Goal: Task Accomplishment & Management: Manage account settings

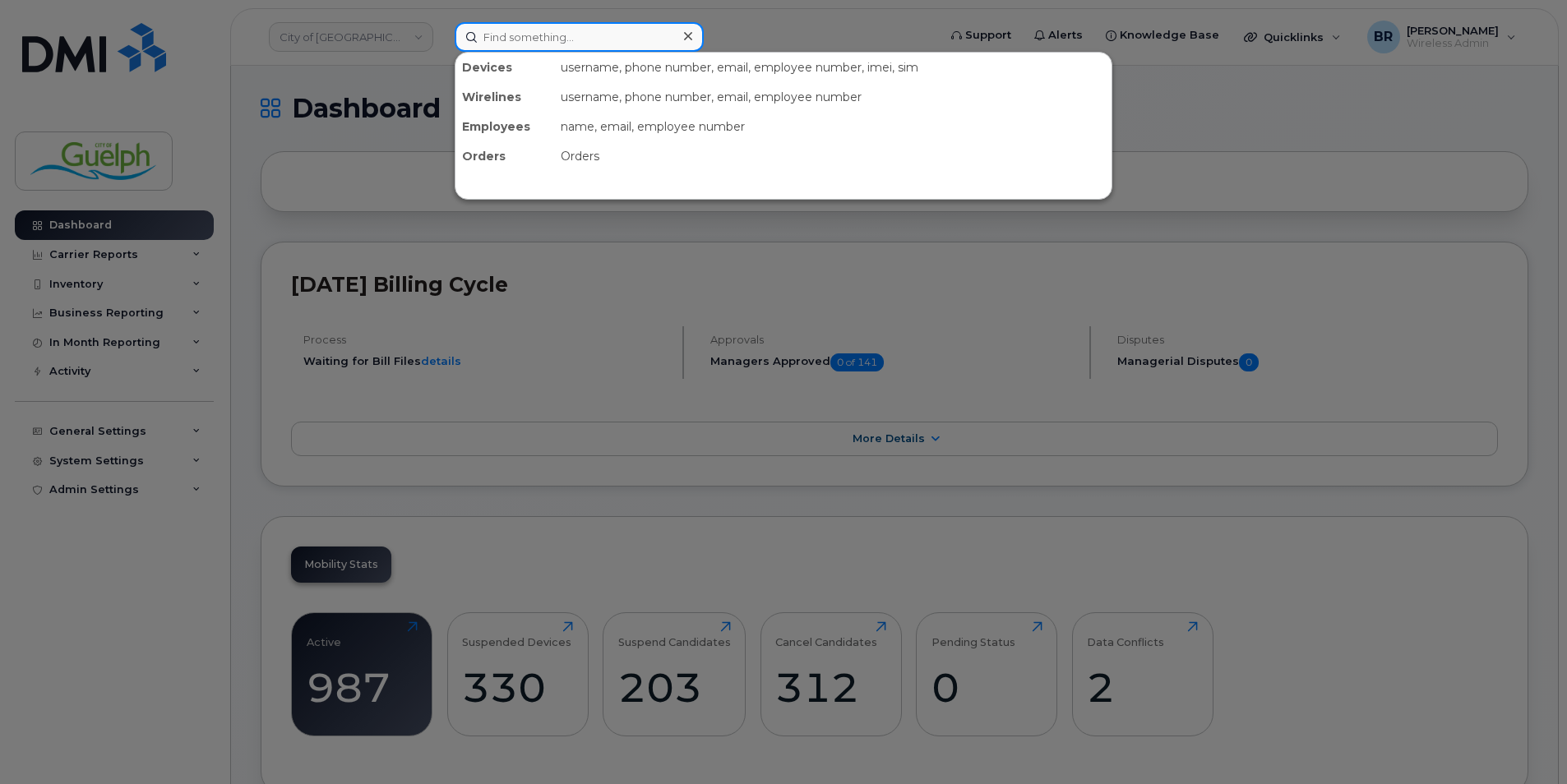
click at [547, 37] on input at bounding box center [579, 37] width 249 height 29
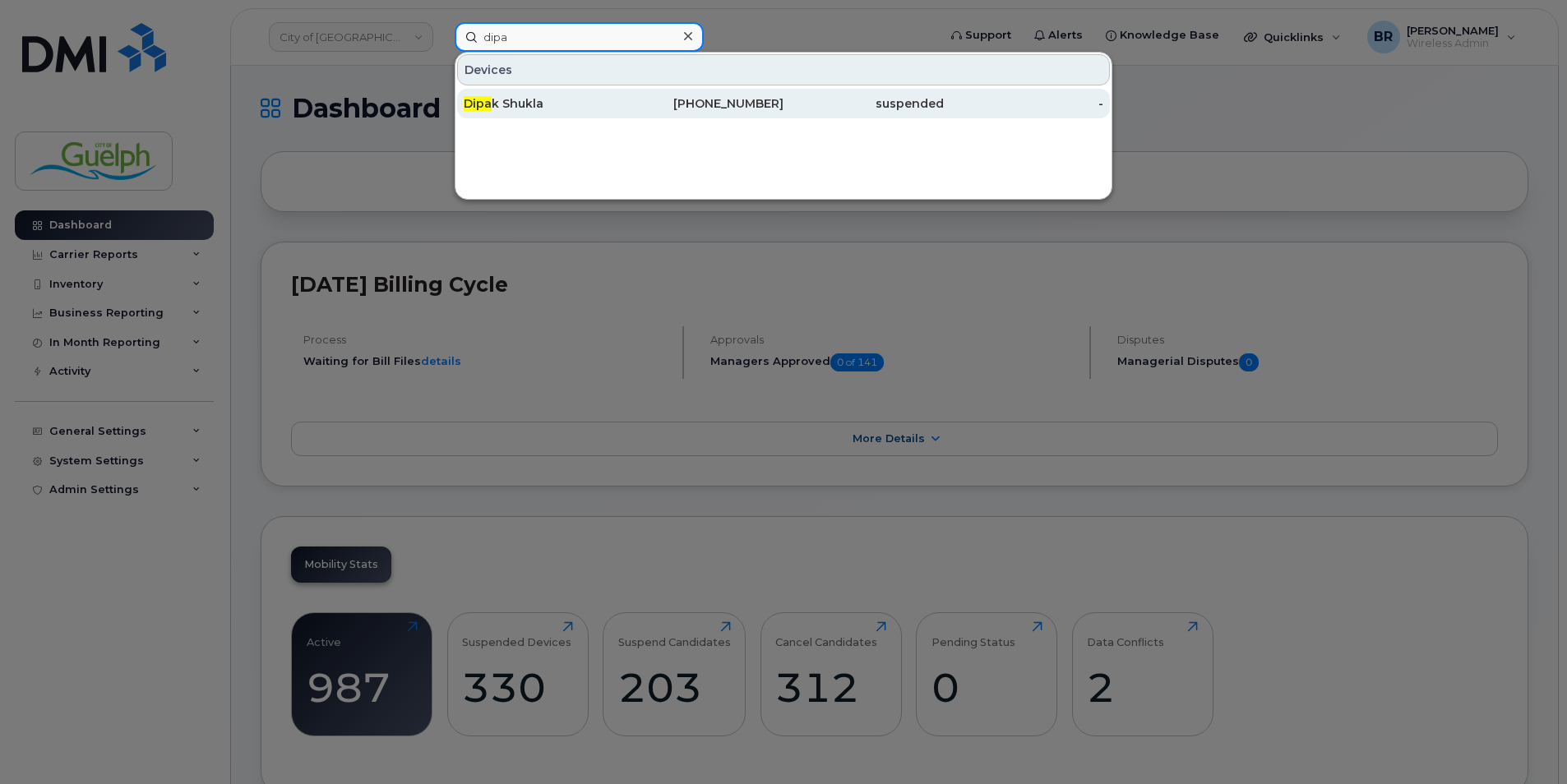
type input "dipa"
click at [769, 113] on div "226-332-6311" at bounding box center [704, 104] width 160 height 29
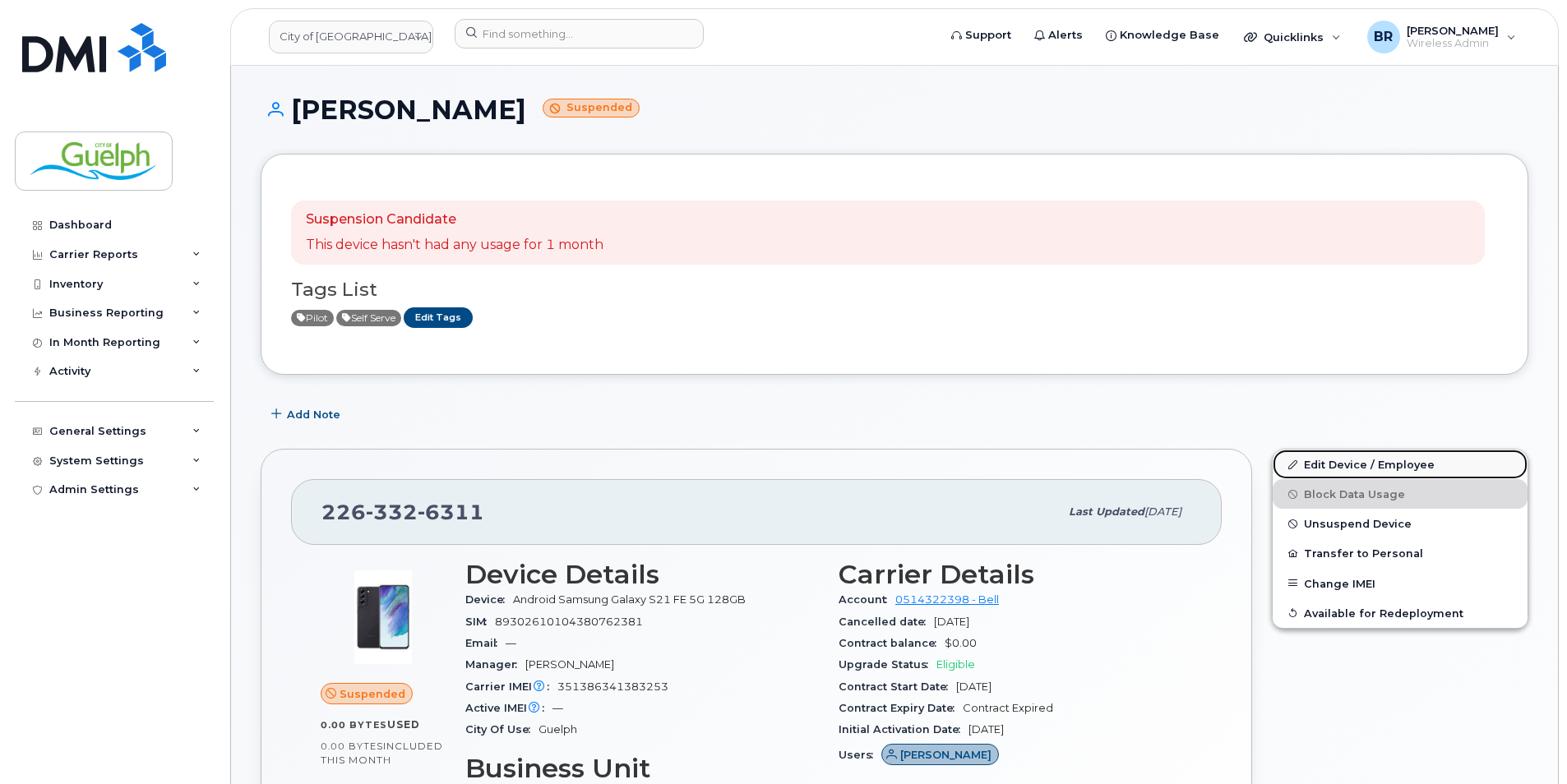
click at [1373, 465] on link "Edit Device / Employee" at bounding box center [1400, 464] width 255 height 29
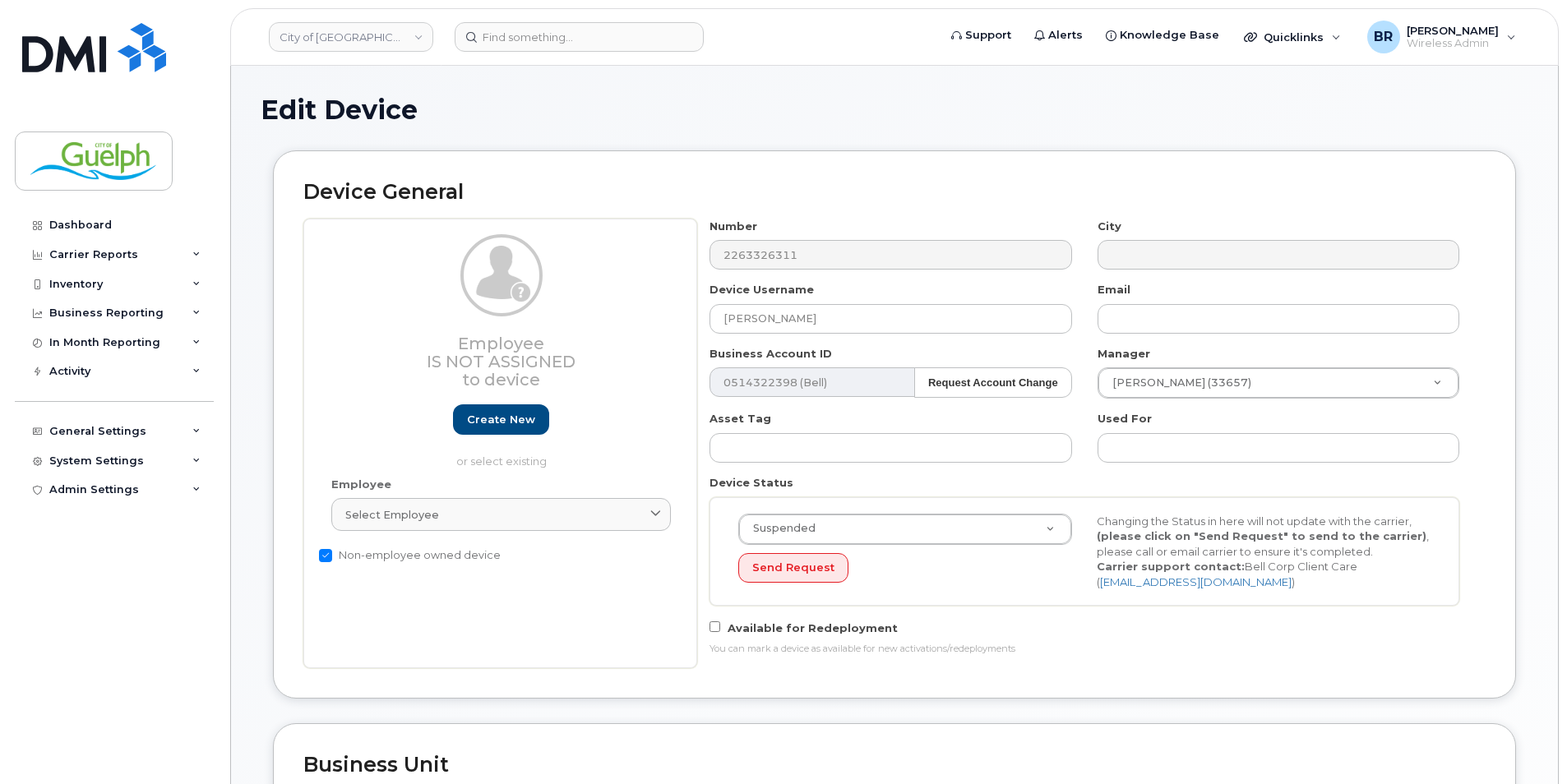
click at [333, 562] on label "Non-employee owned device" at bounding box center [410, 555] width 182 height 20
click at [332, 562] on input "Non-employee owned device" at bounding box center [325, 555] width 13 height 13
checkbox input "false"
click at [529, 507] on div "Select employee" at bounding box center [501, 515] width 311 height 16
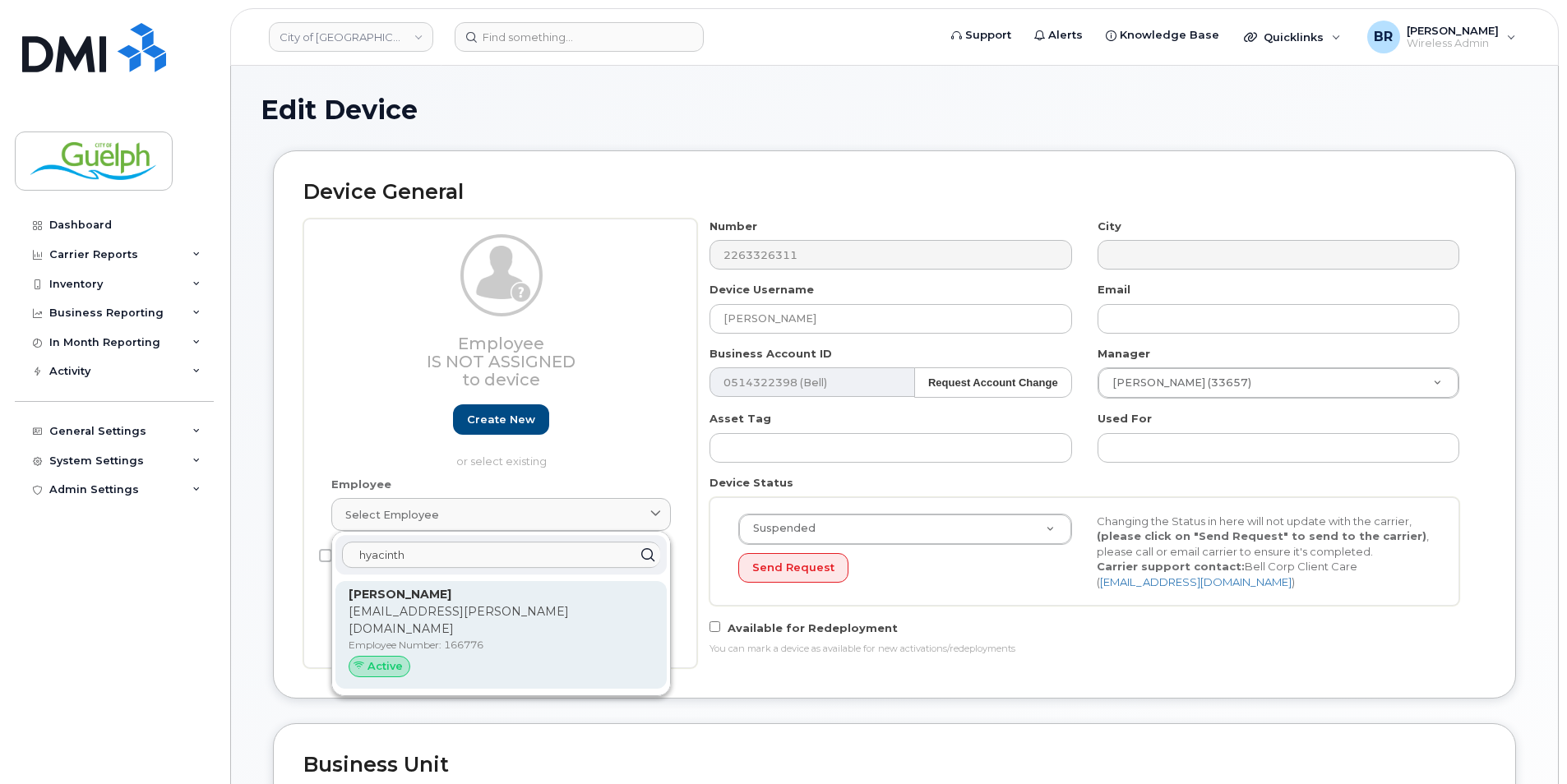
type input "hyacinth"
click at [528, 616] on p "Hyacinth.Bouchard@guelph.ca" at bounding box center [501, 621] width 305 height 35
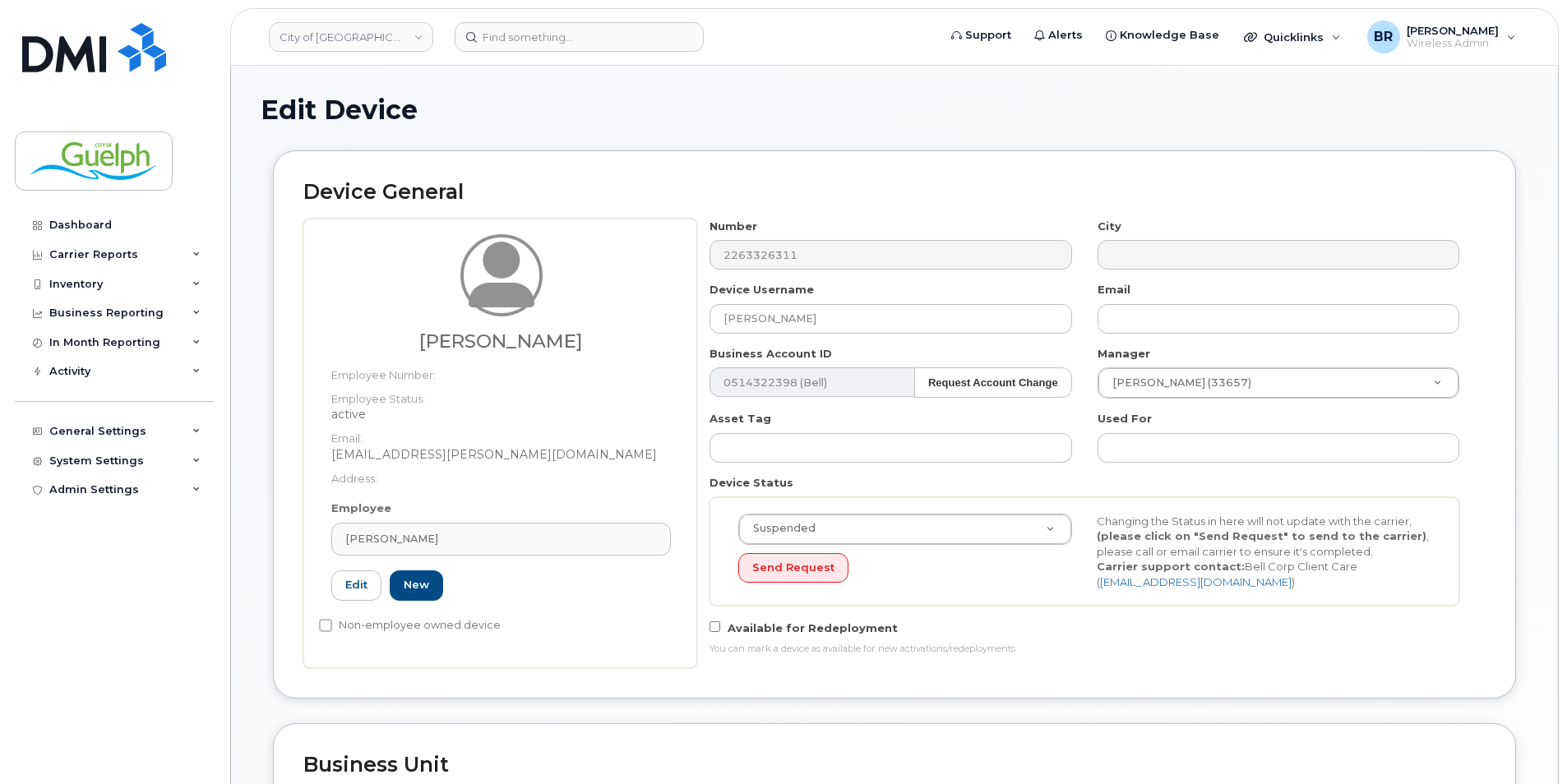
type input "166776"
type input "Hyacinth Bouchard"
type input "hyacinth.bouchard@guelph.ca"
type input "612919"
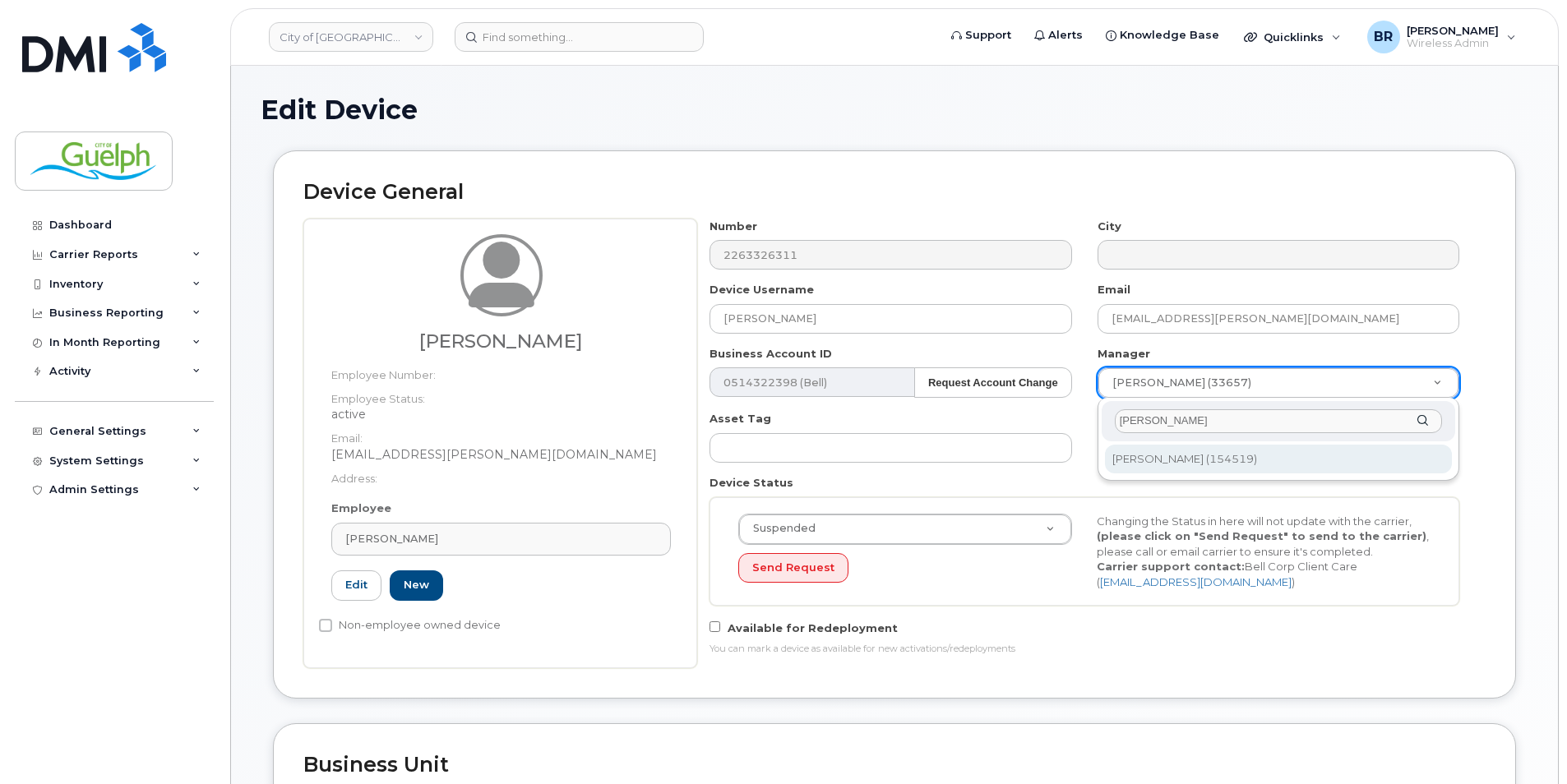
type input "tara r"
type input "929124"
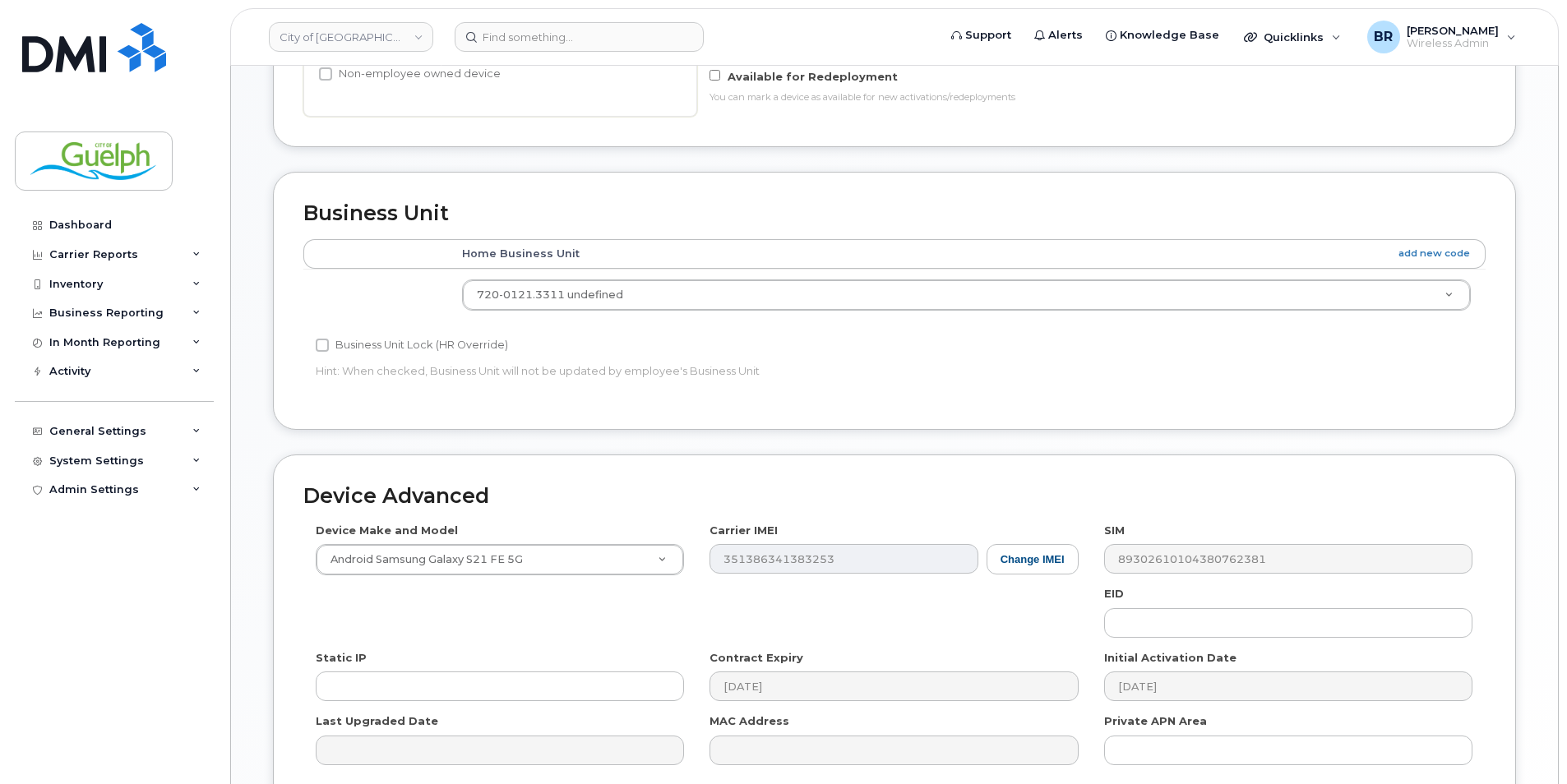
scroll to position [712, 0]
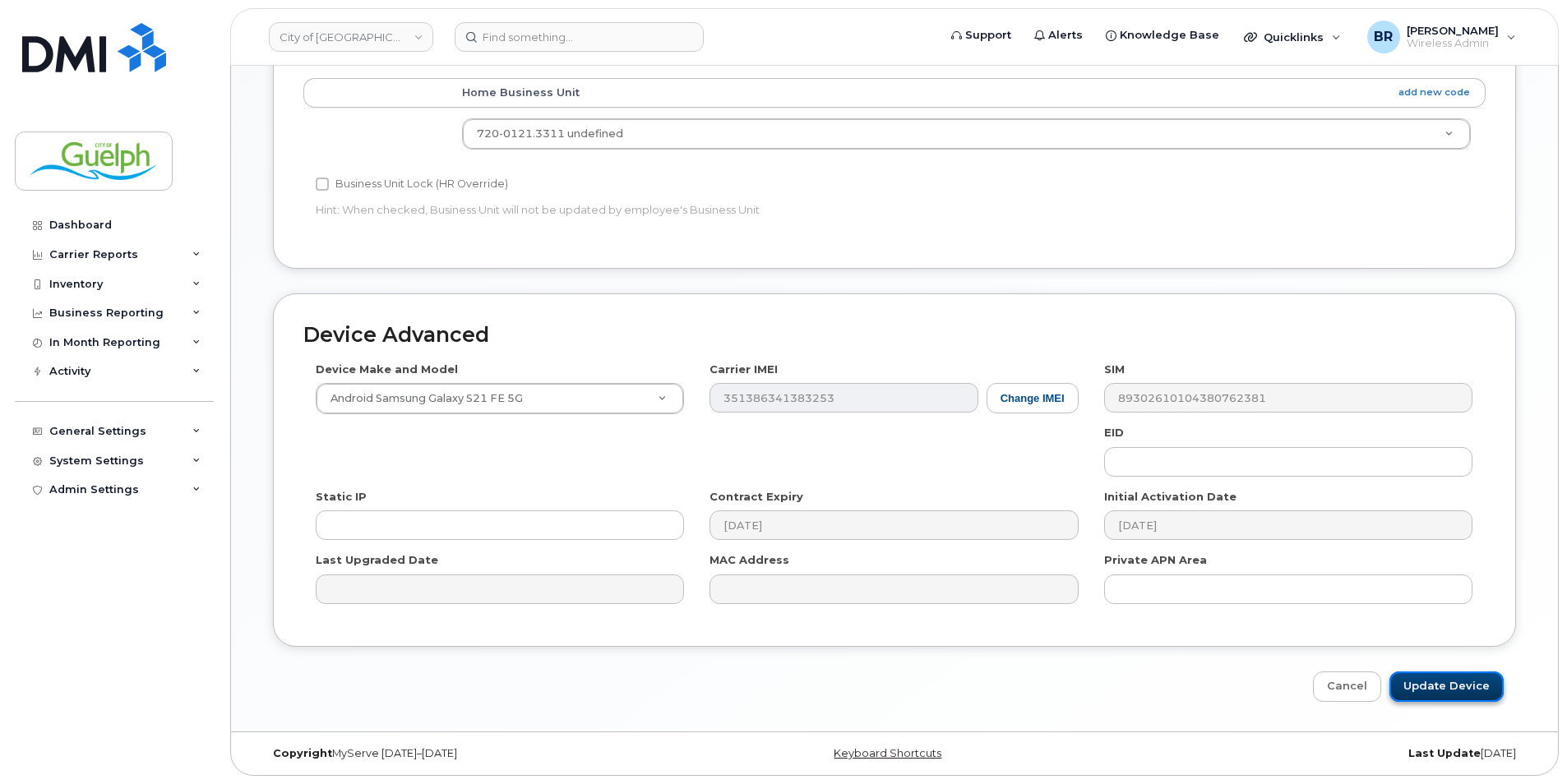
click at [1467, 700] on input "Update Device" at bounding box center [1447, 686] width 114 height 30
type input "Saving..."
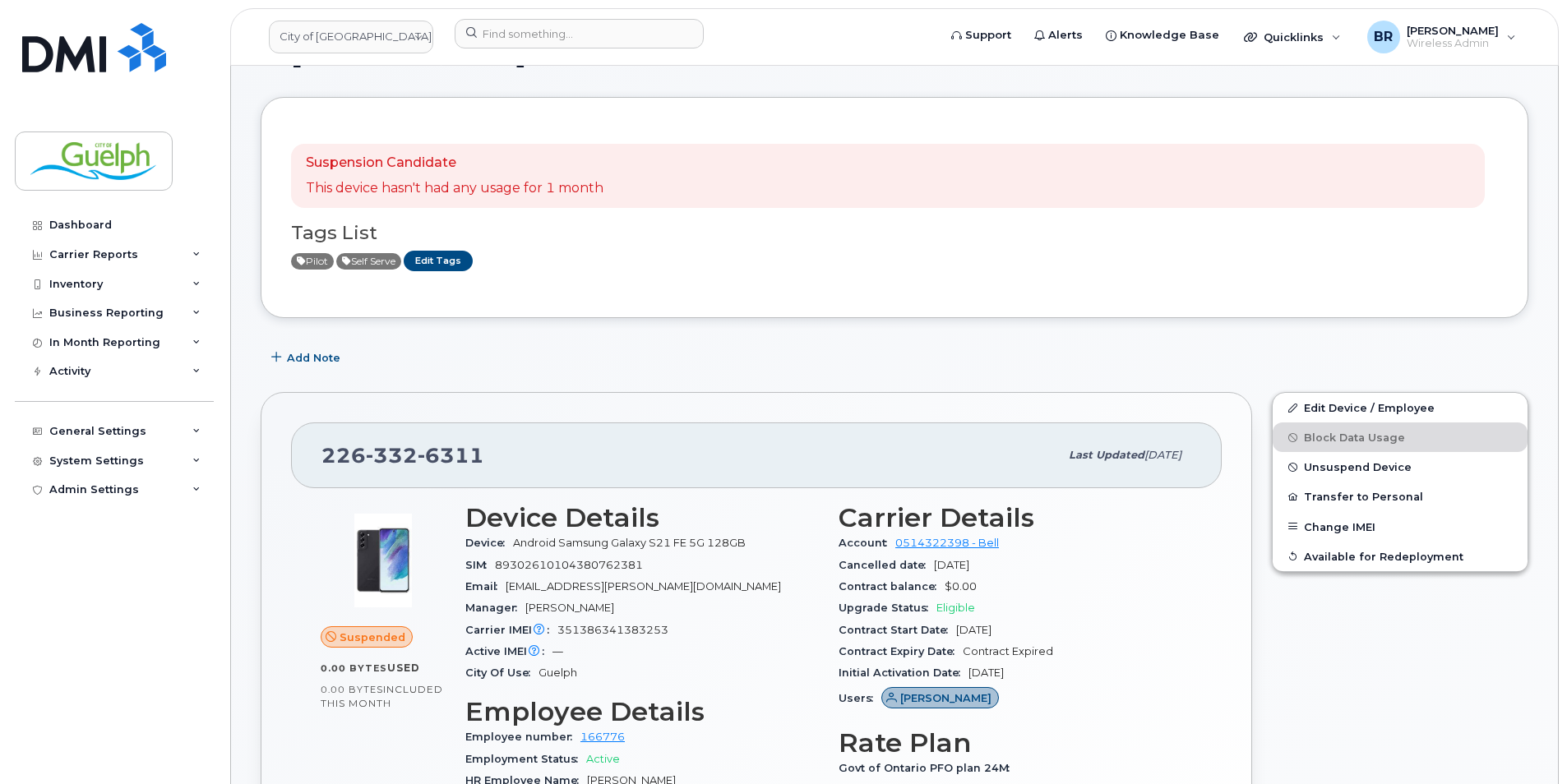
scroll to position [82, 0]
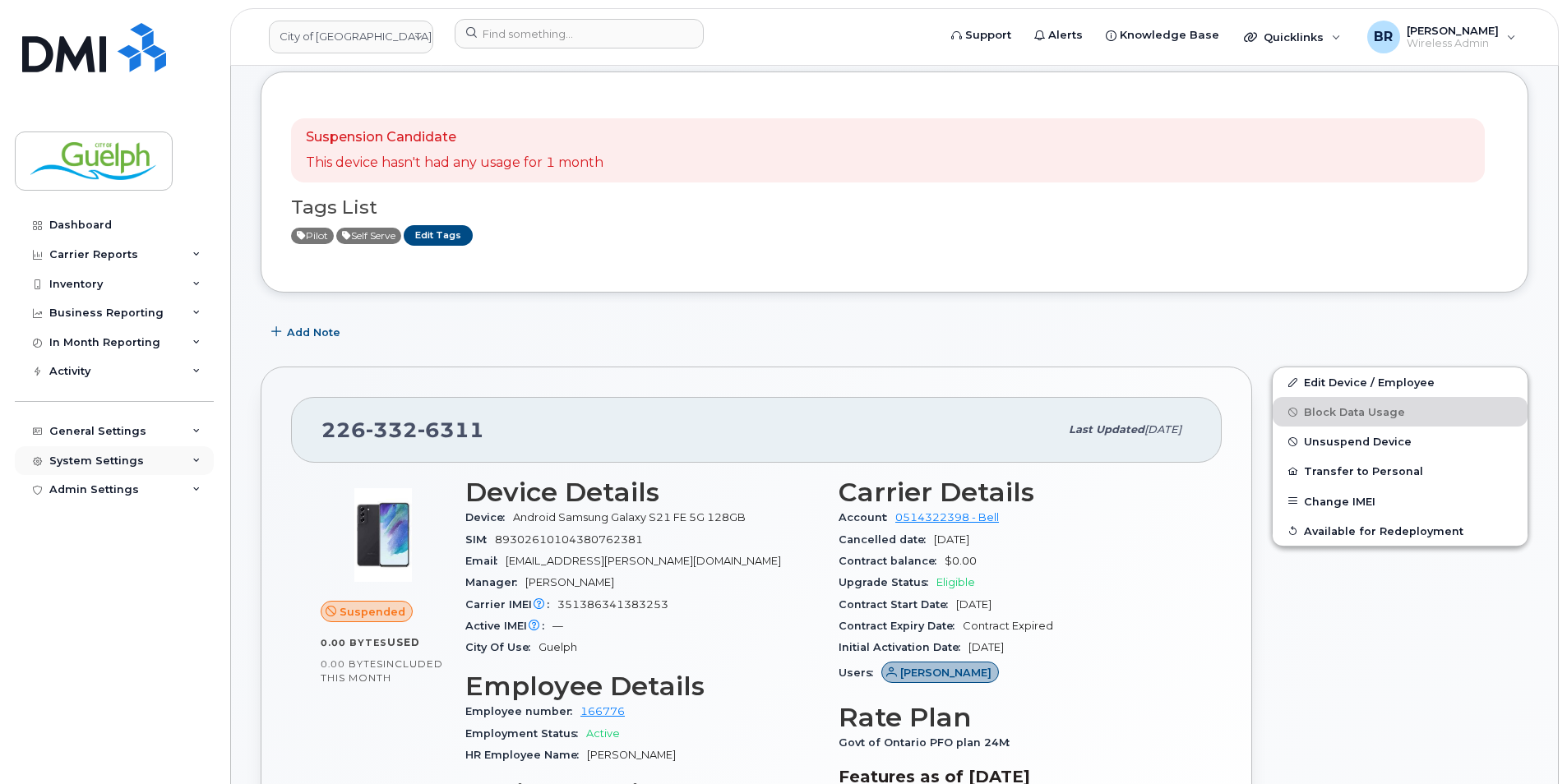
click at [131, 460] on div "System Settings" at bounding box center [96, 461] width 94 height 13
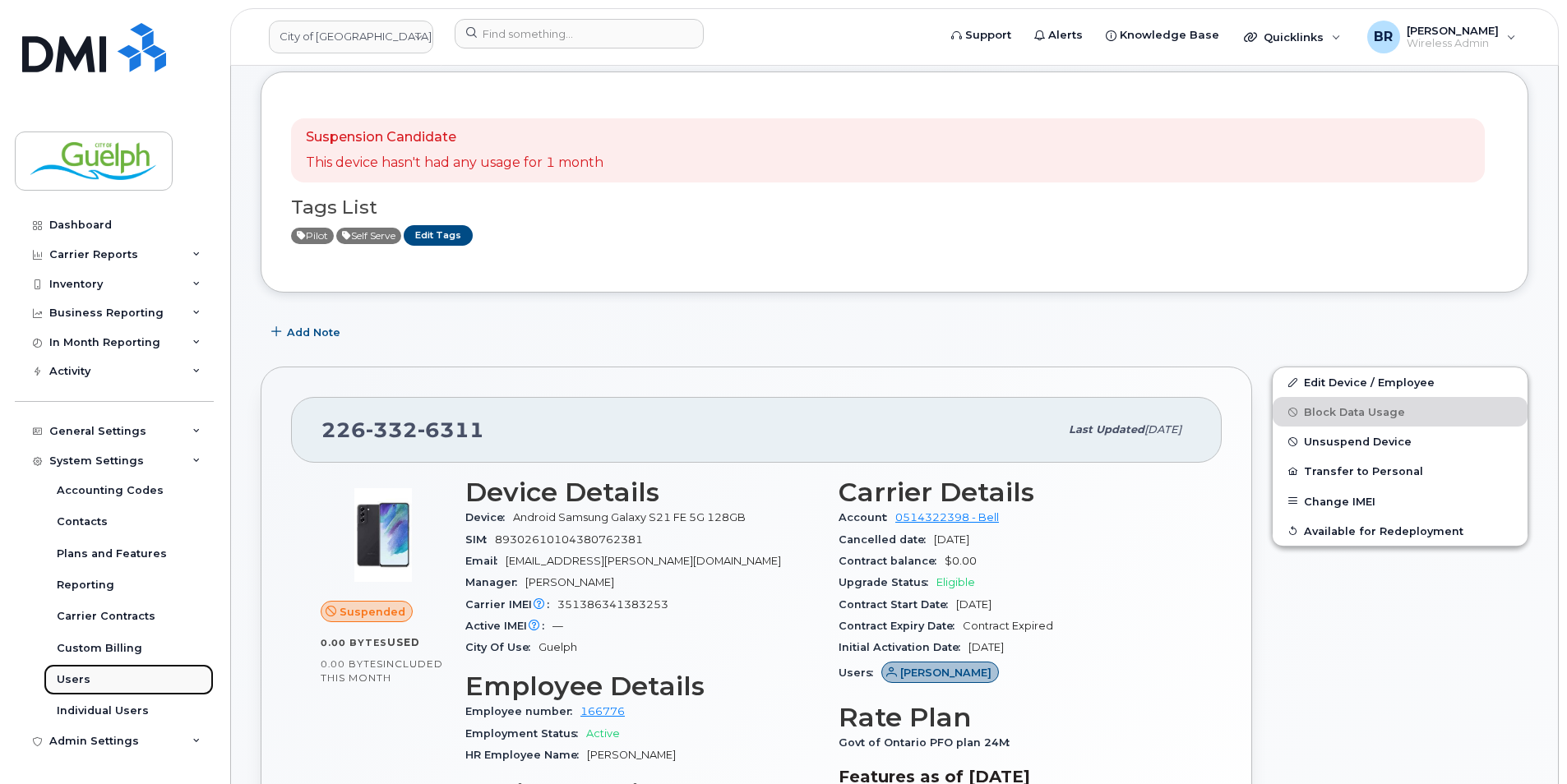
drag, startPoint x: 89, startPoint y: 679, endPoint x: 144, endPoint y: 672, distance: 55.4
click at [89, 679] on link "Users" at bounding box center [128, 679] width 170 height 31
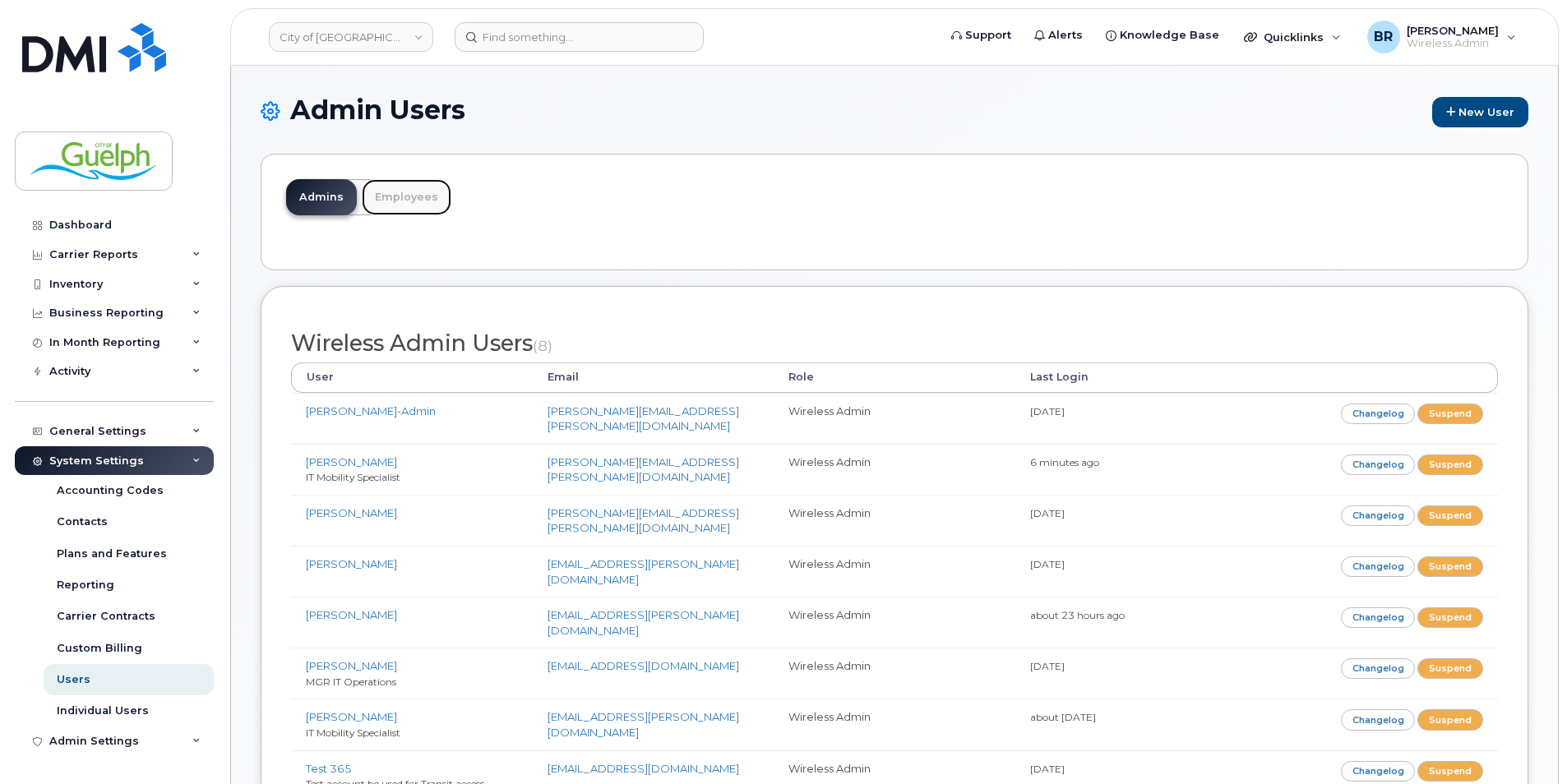
click at [403, 203] on link "Employees" at bounding box center [406, 197] width 90 height 36
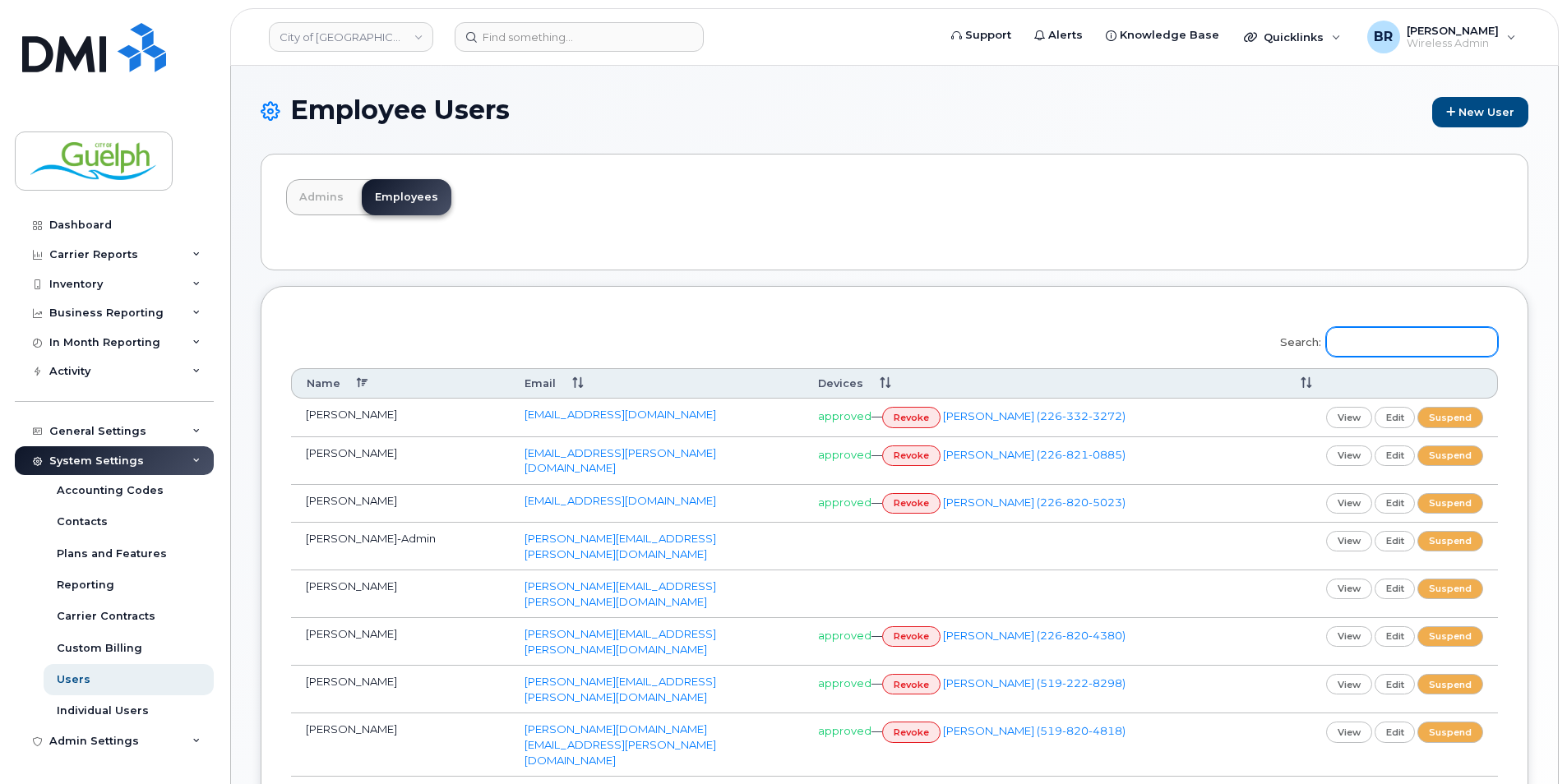
click at [1380, 336] on input "Search:" at bounding box center [1412, 341] width 172 height 29
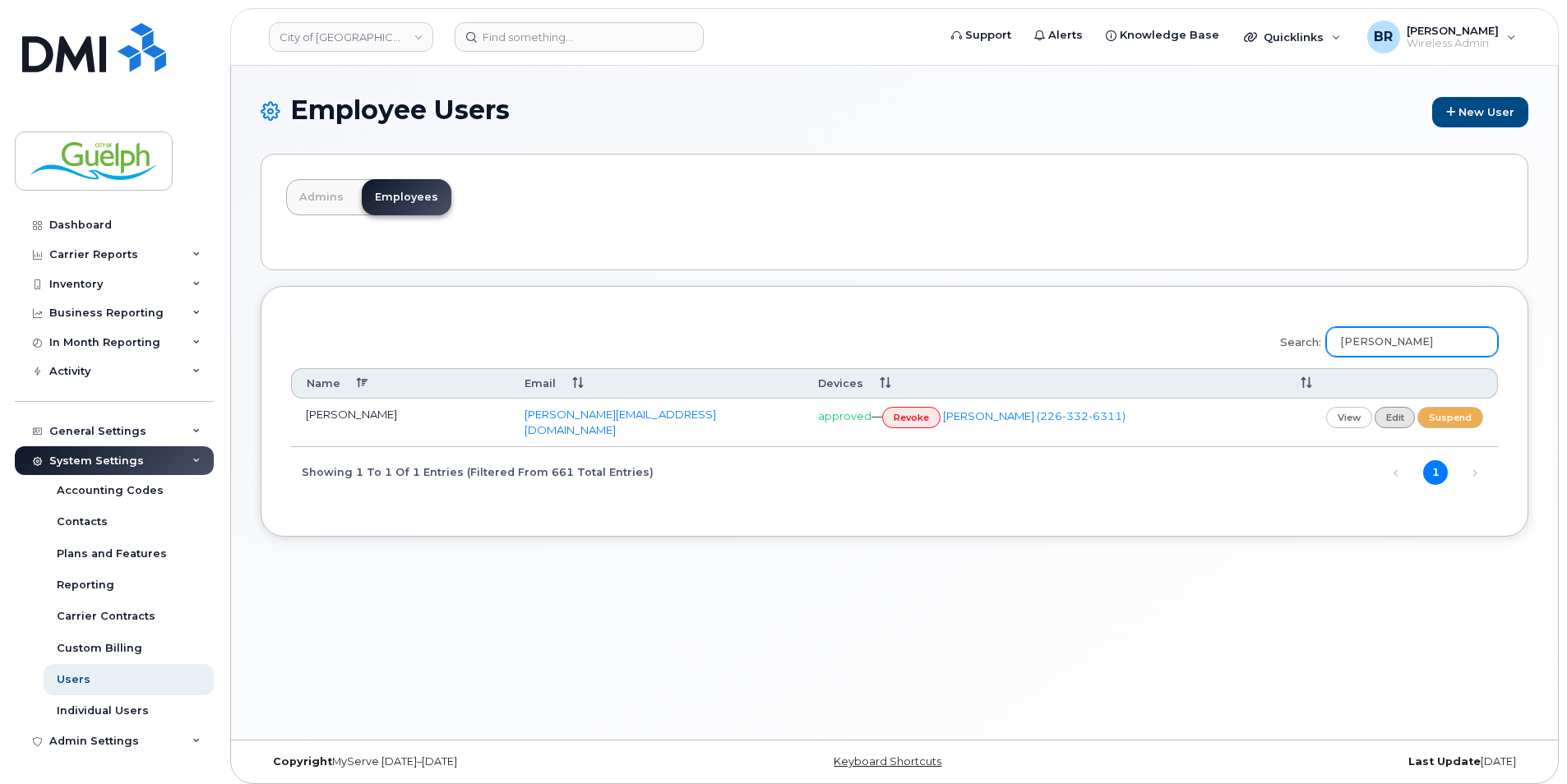
type input "[PERSON_NAME]"
click at [1400, 415] on link "edit" at bounding box center [1396, 417] width 42 height 21
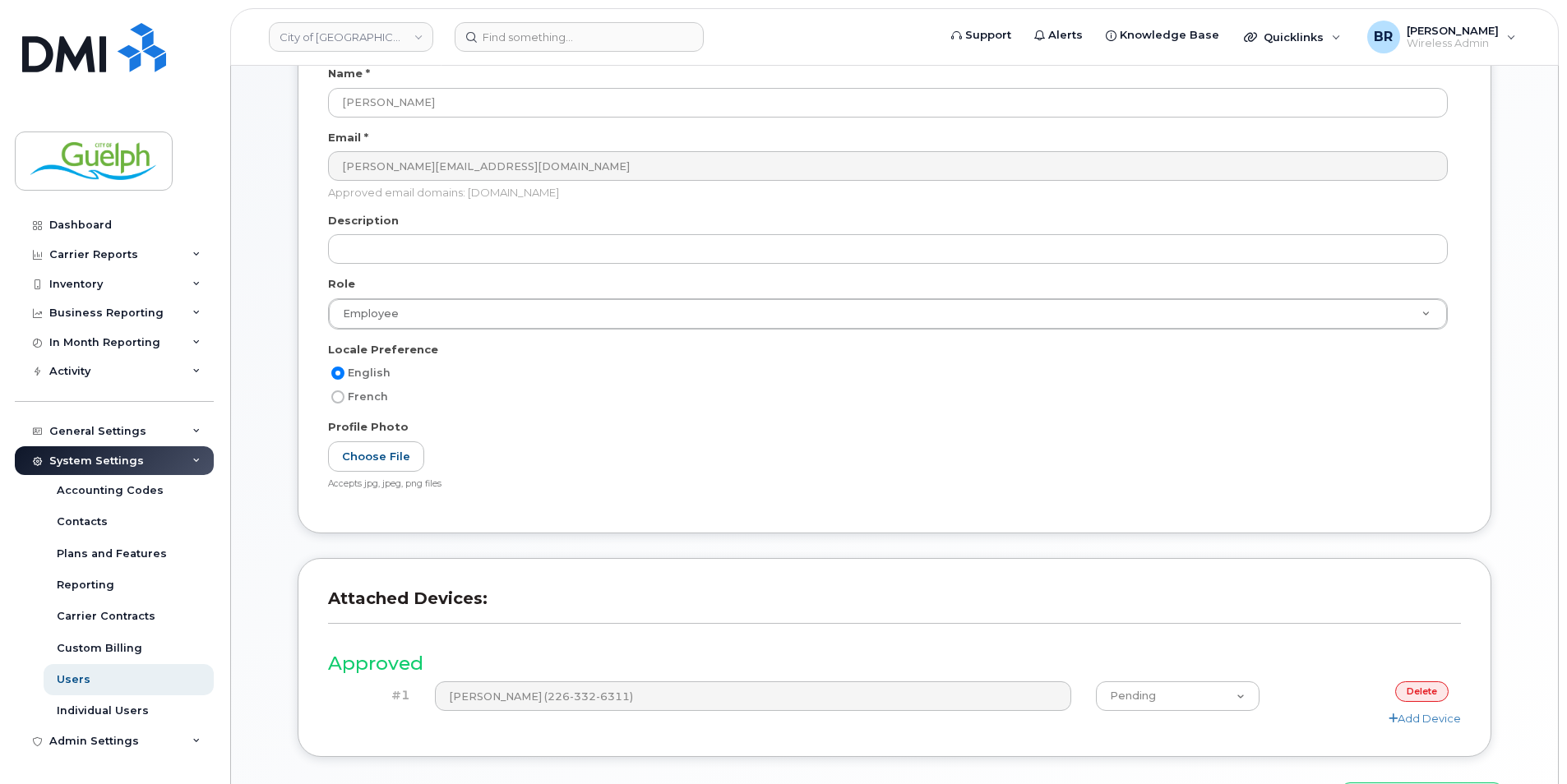
scroll to position [281, 0]
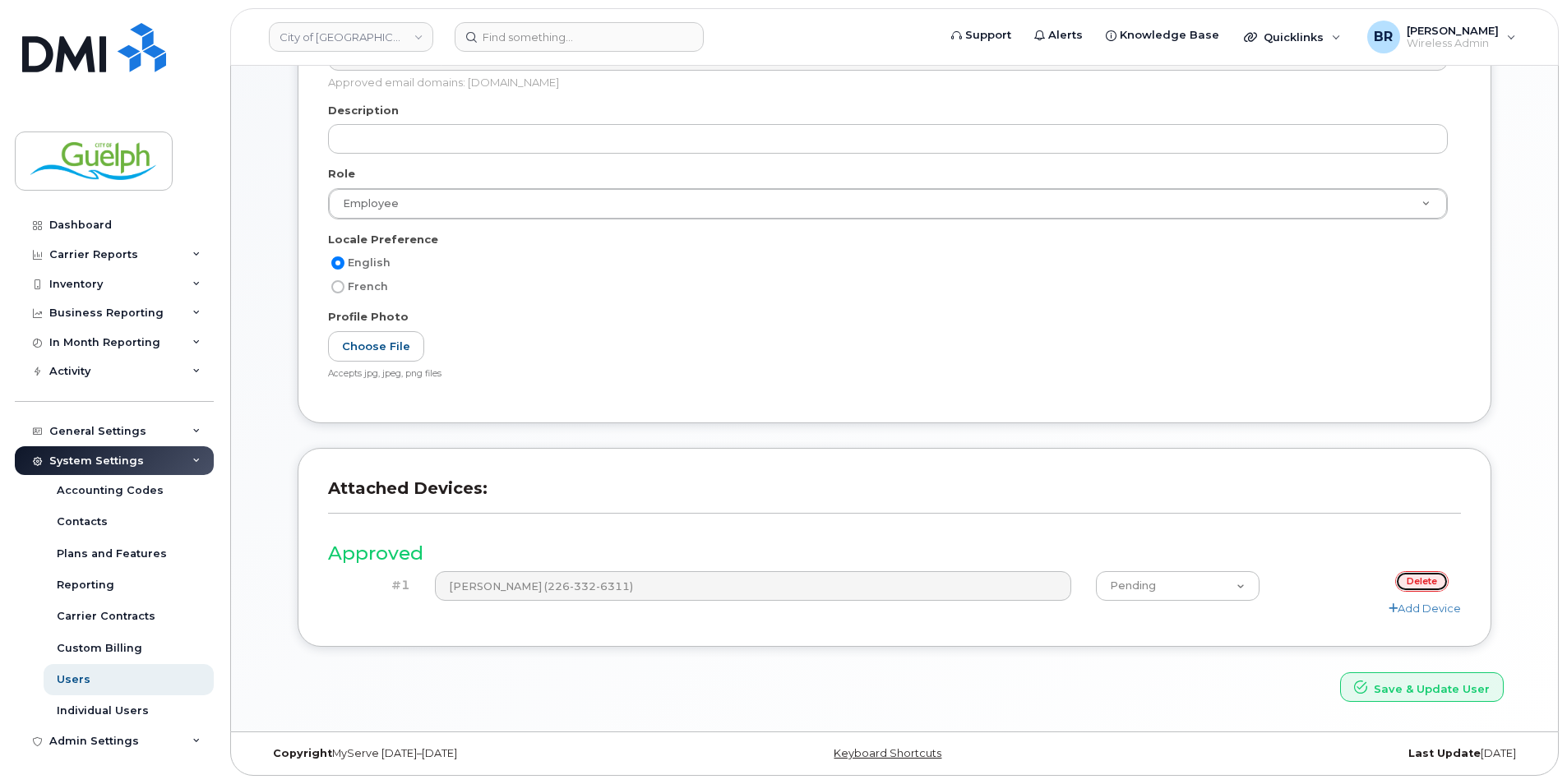
click at [1424, 581] on link "delete" at bounding box center [1422, 582] width 54 height 21
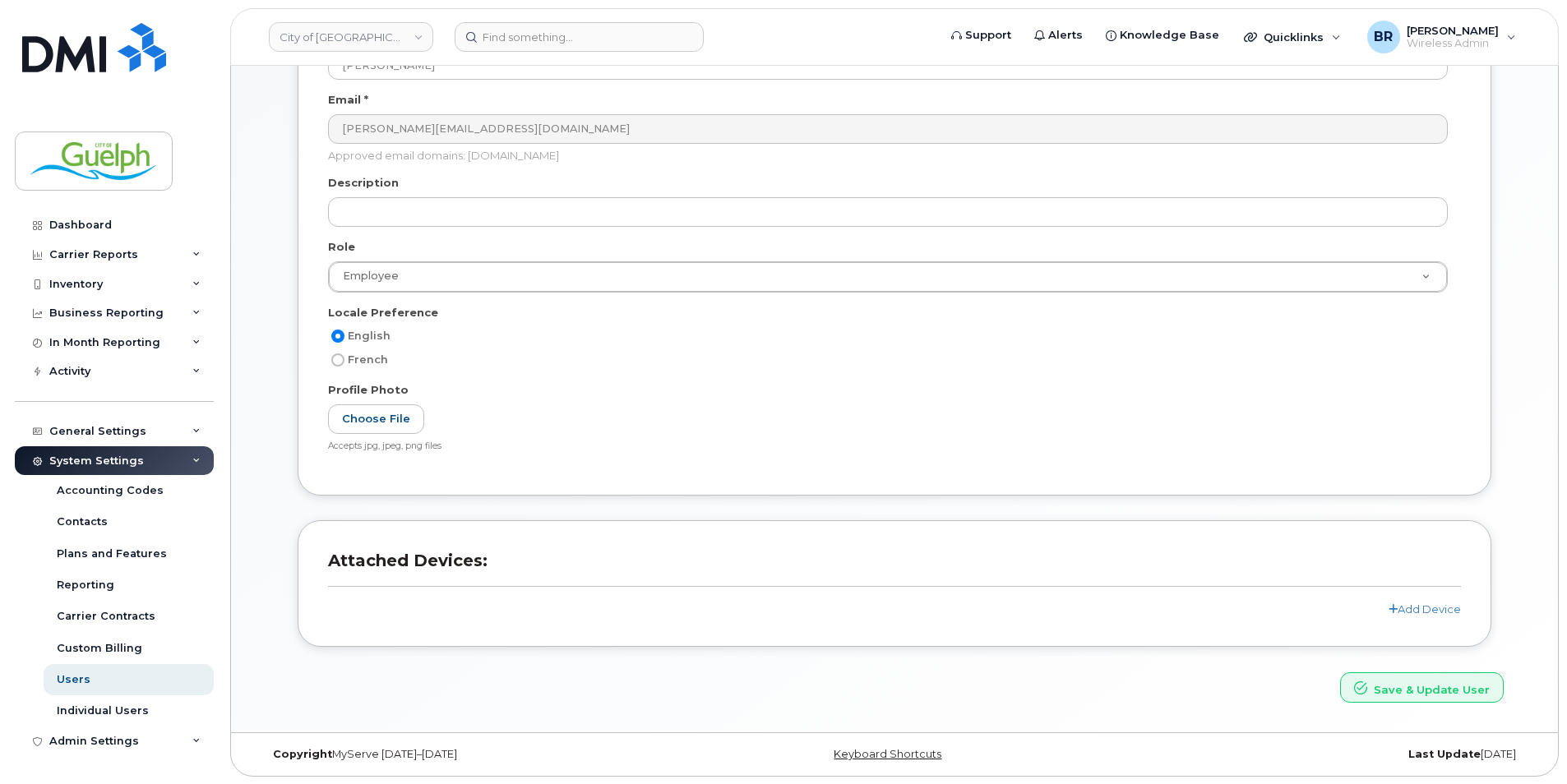
scroll to position [279, 0]
click at [1461, 682] on button "Save & Update User" at bounding box center [1422, 686] width 163 height 30
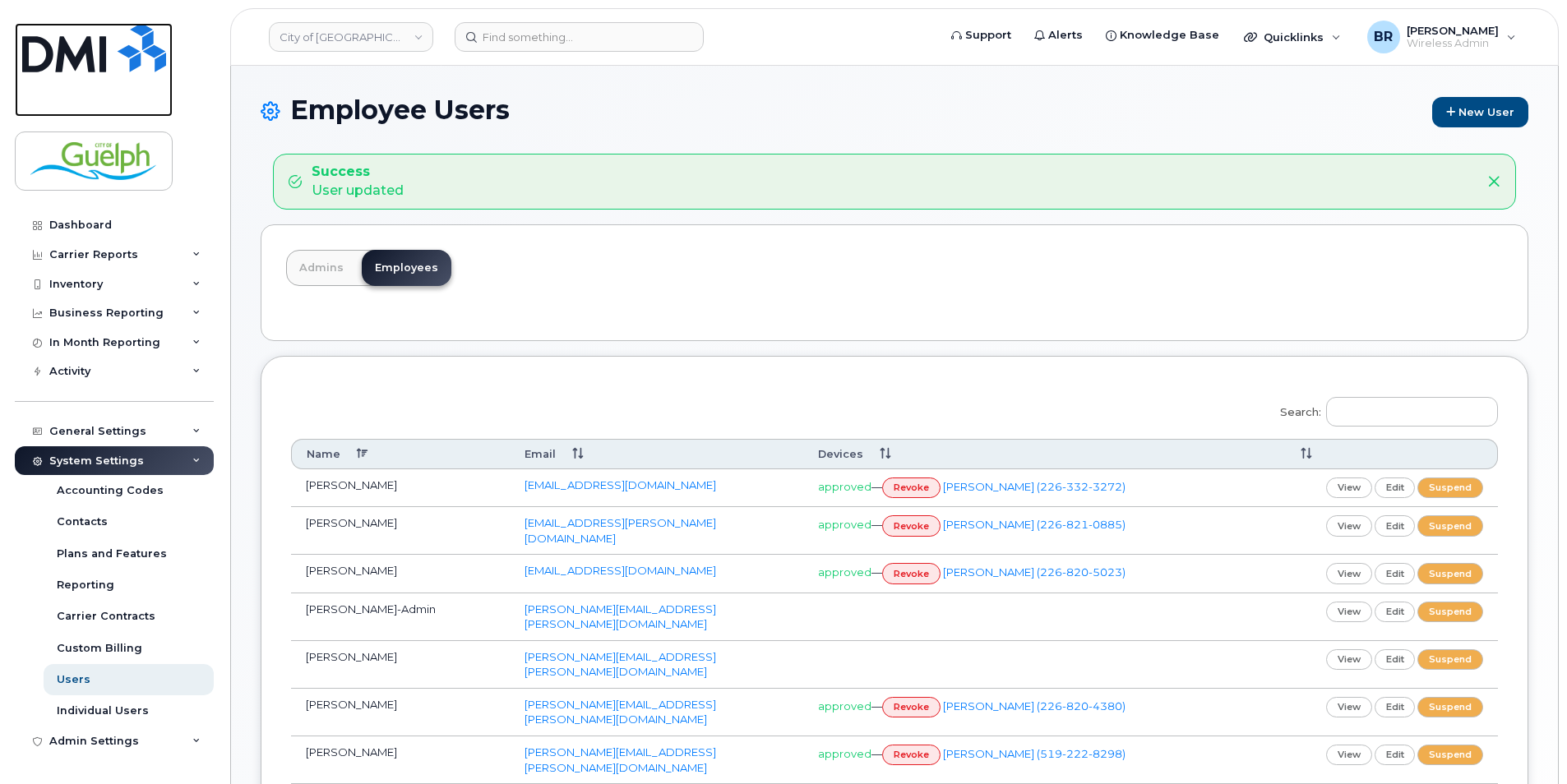
click at [115, 64] on img at bounding box center [94, 48] width 144 height 49
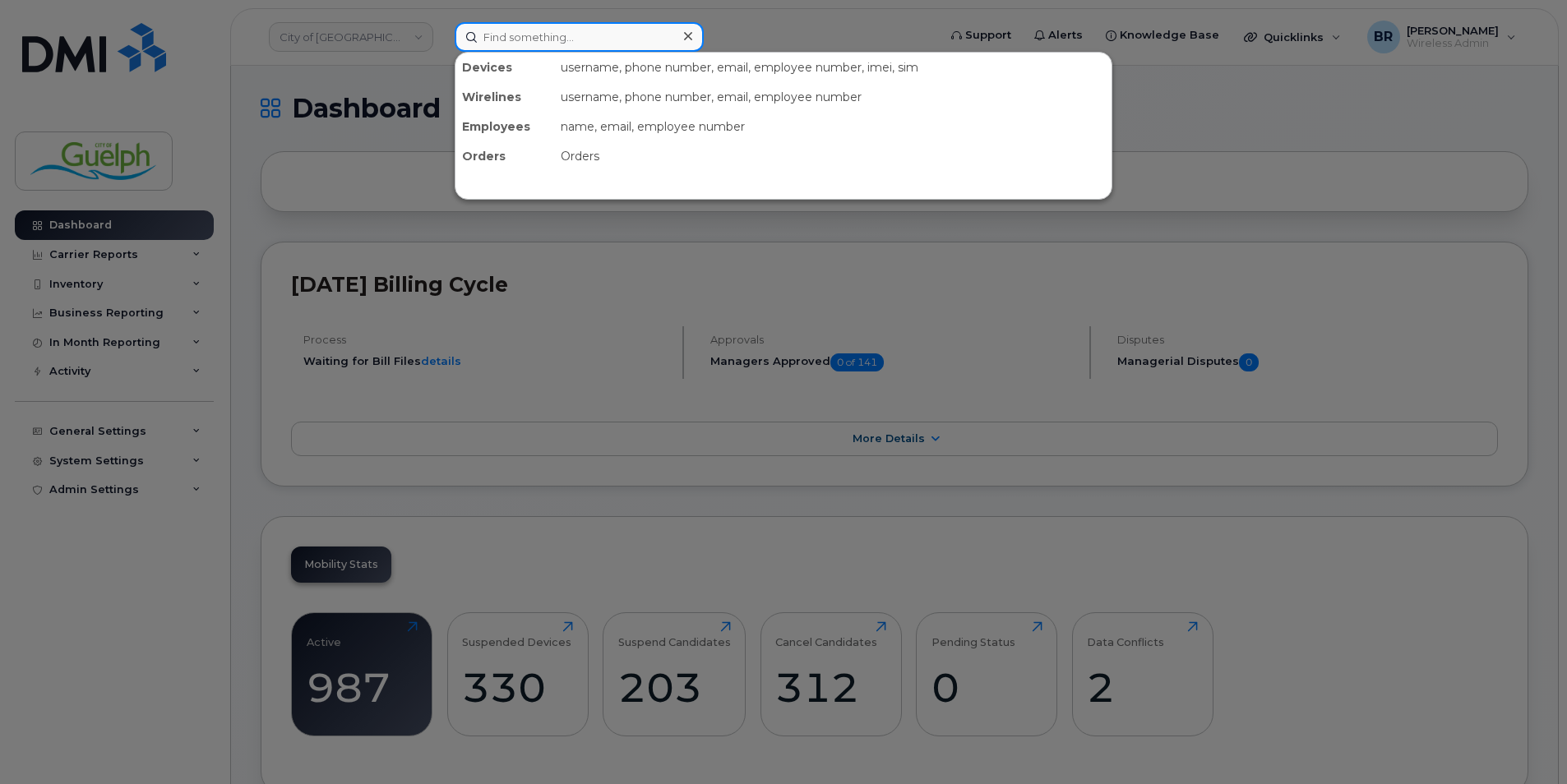
click at [528, 37] on input at bounding box center [579, 37] width 249 height 29
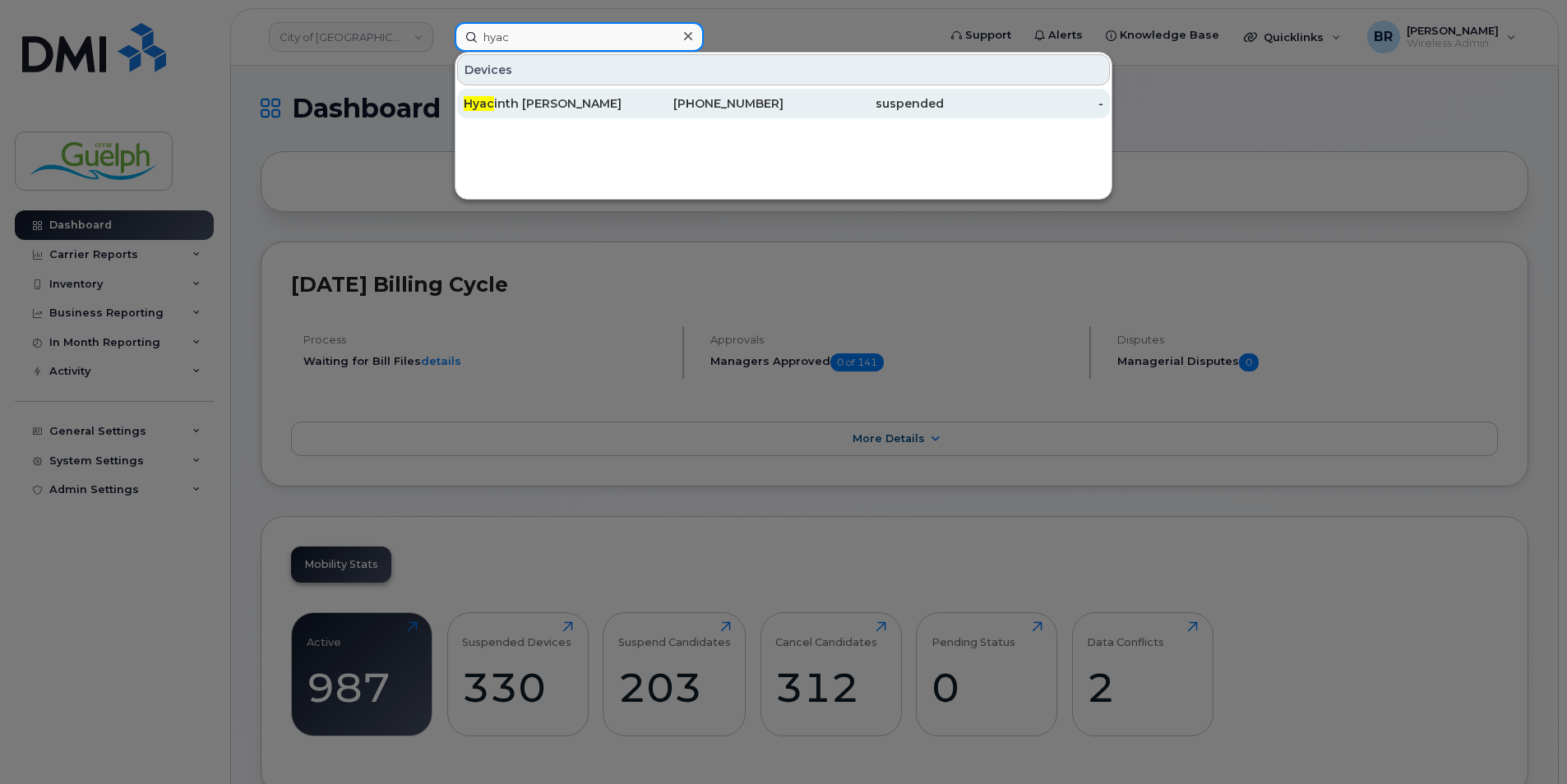
type input "hyac"
click at [532, 108] on div "Hyac inth Bouchard" at bounding box center [543, 103] width 160 height 16
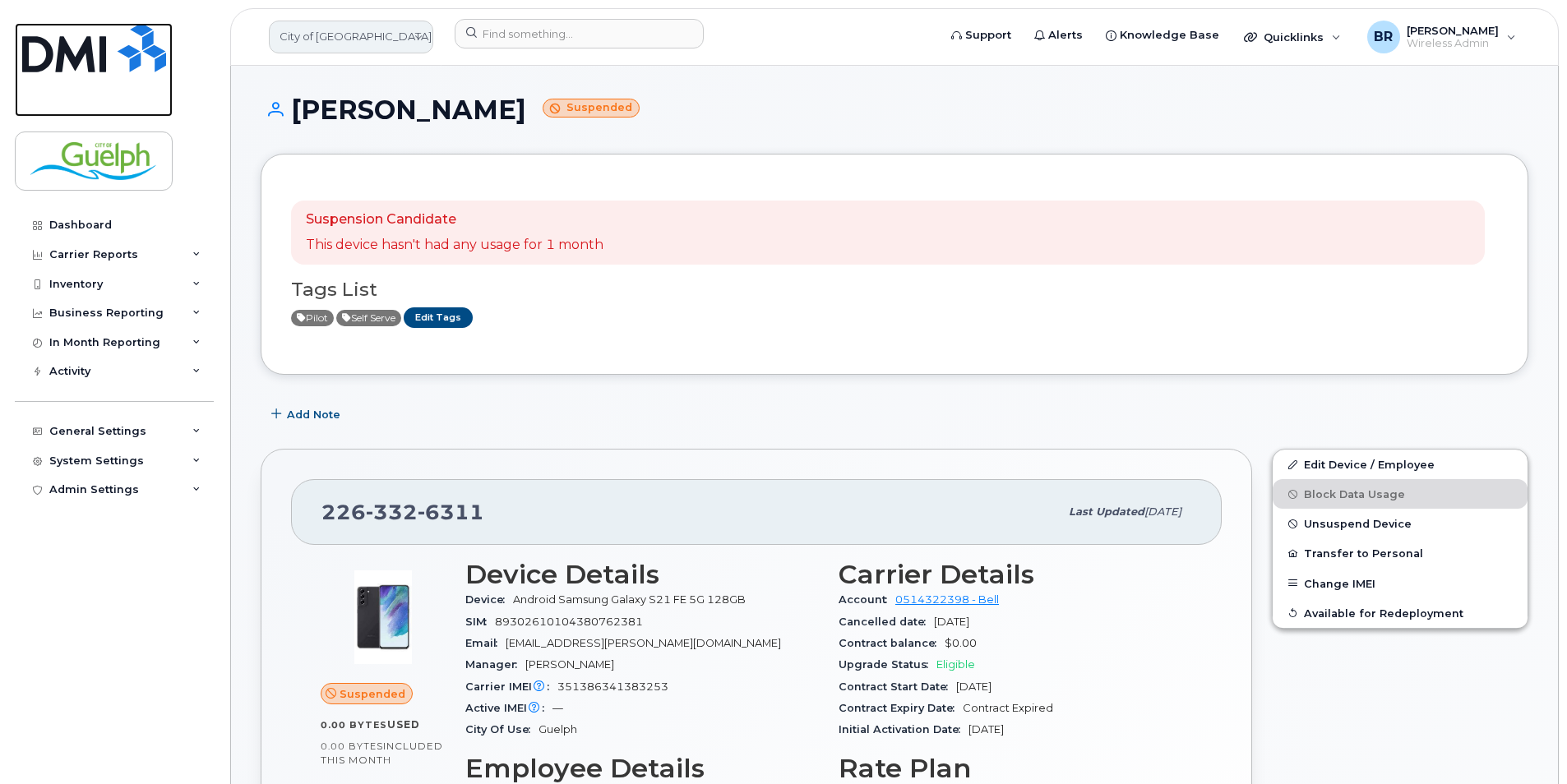
click at [90, 55] on img at bounding box center [94, 48] width 144 height 49
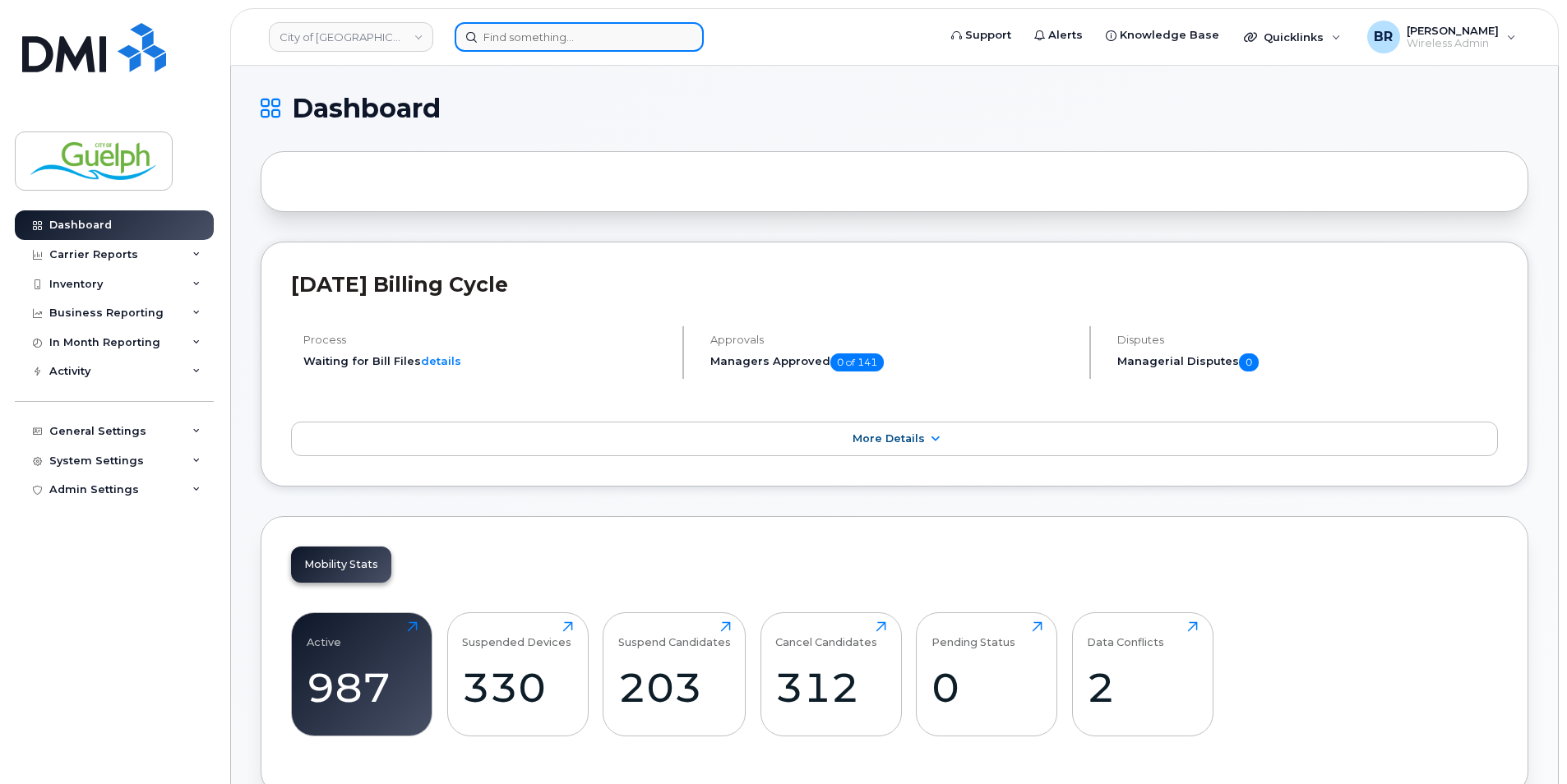
click at [556, 49] on input at bounding box center [579, 37] width 249 height 29
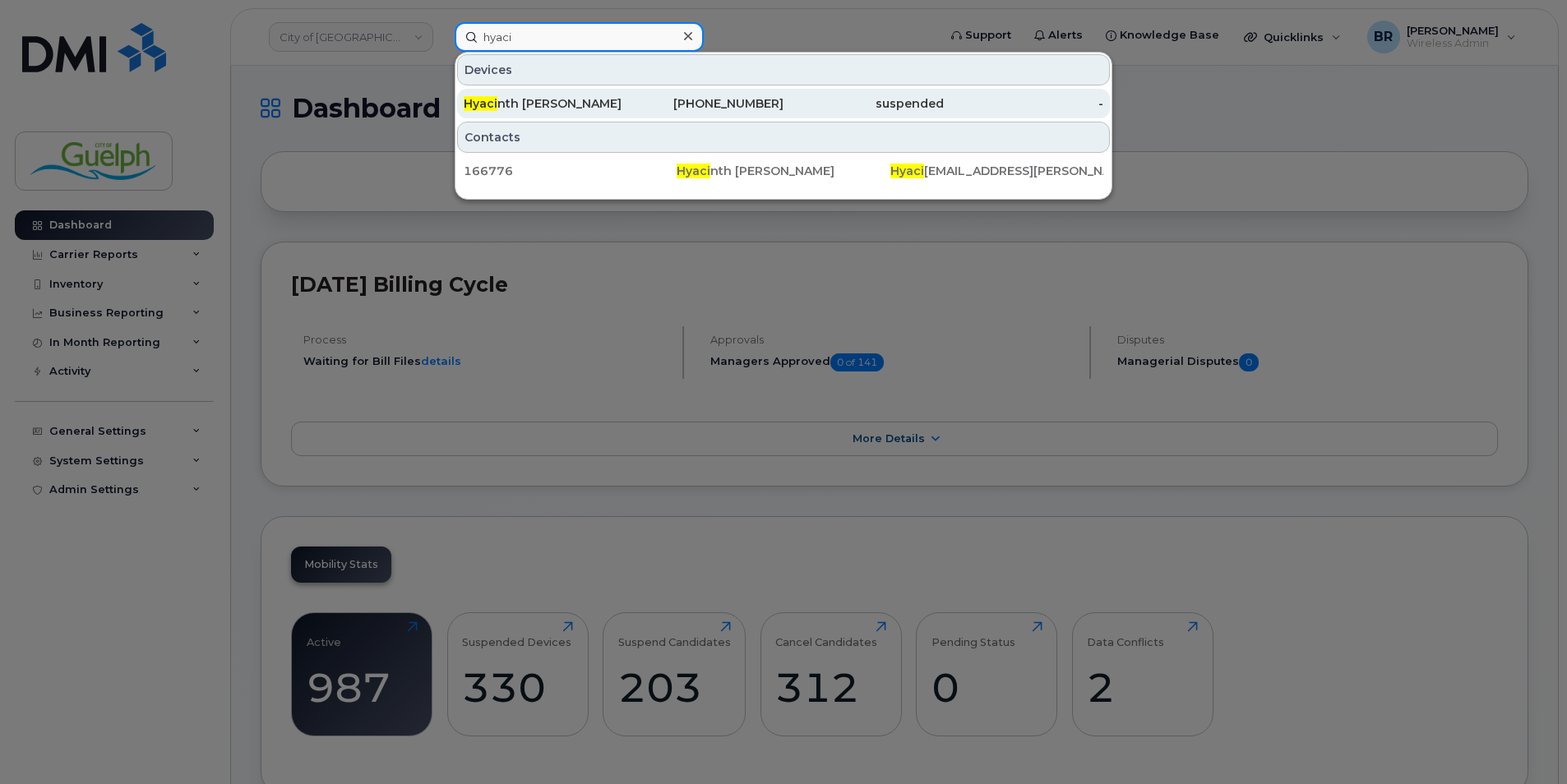
type input "hyaci"
click at [552, 98] on div "Hyaci nth Bouchard" at bounding box center [543, 103] width 160 height 16
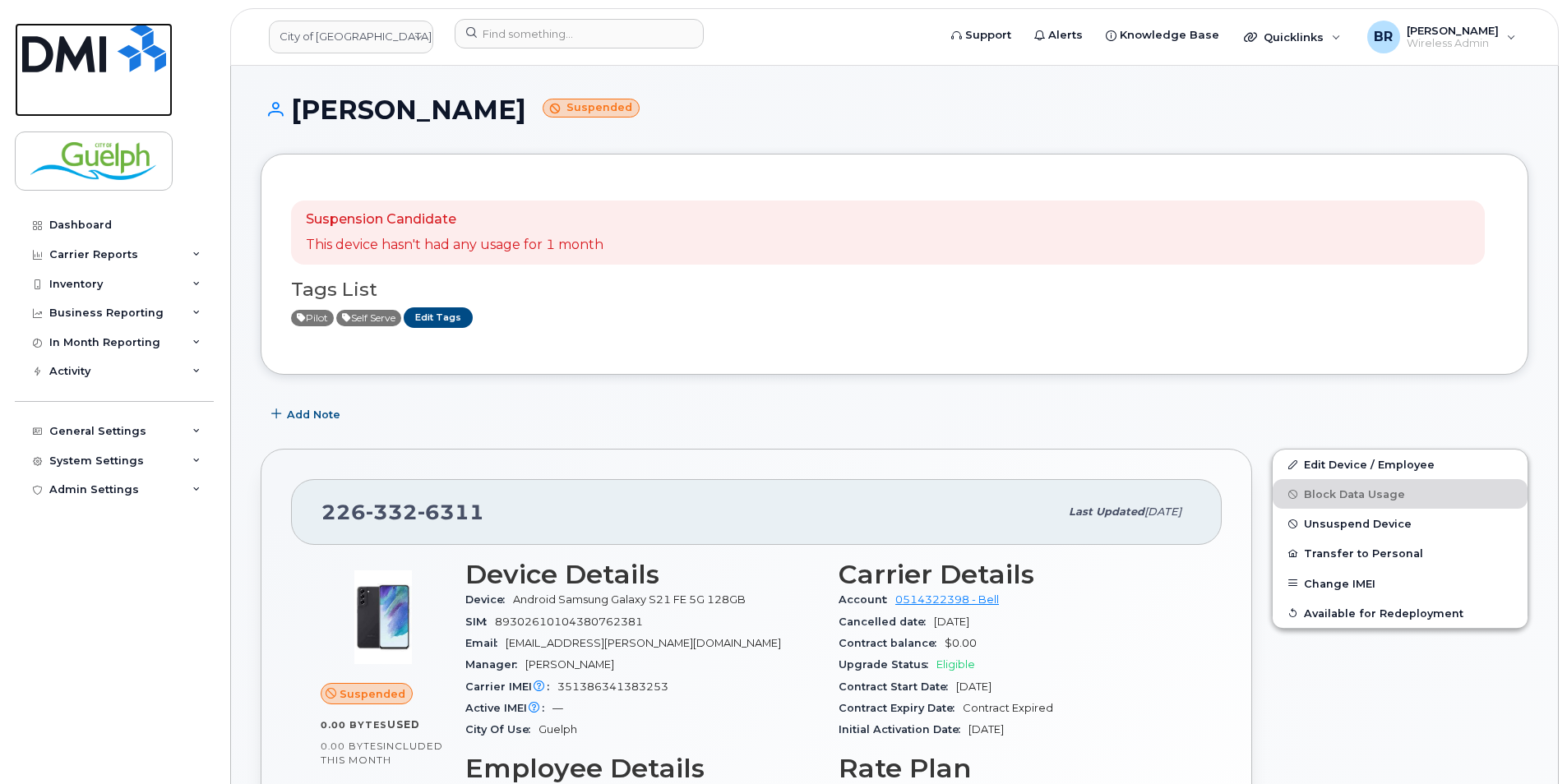
click at [114, 34] on img at bounding box center [94, 48] width 144 height 49
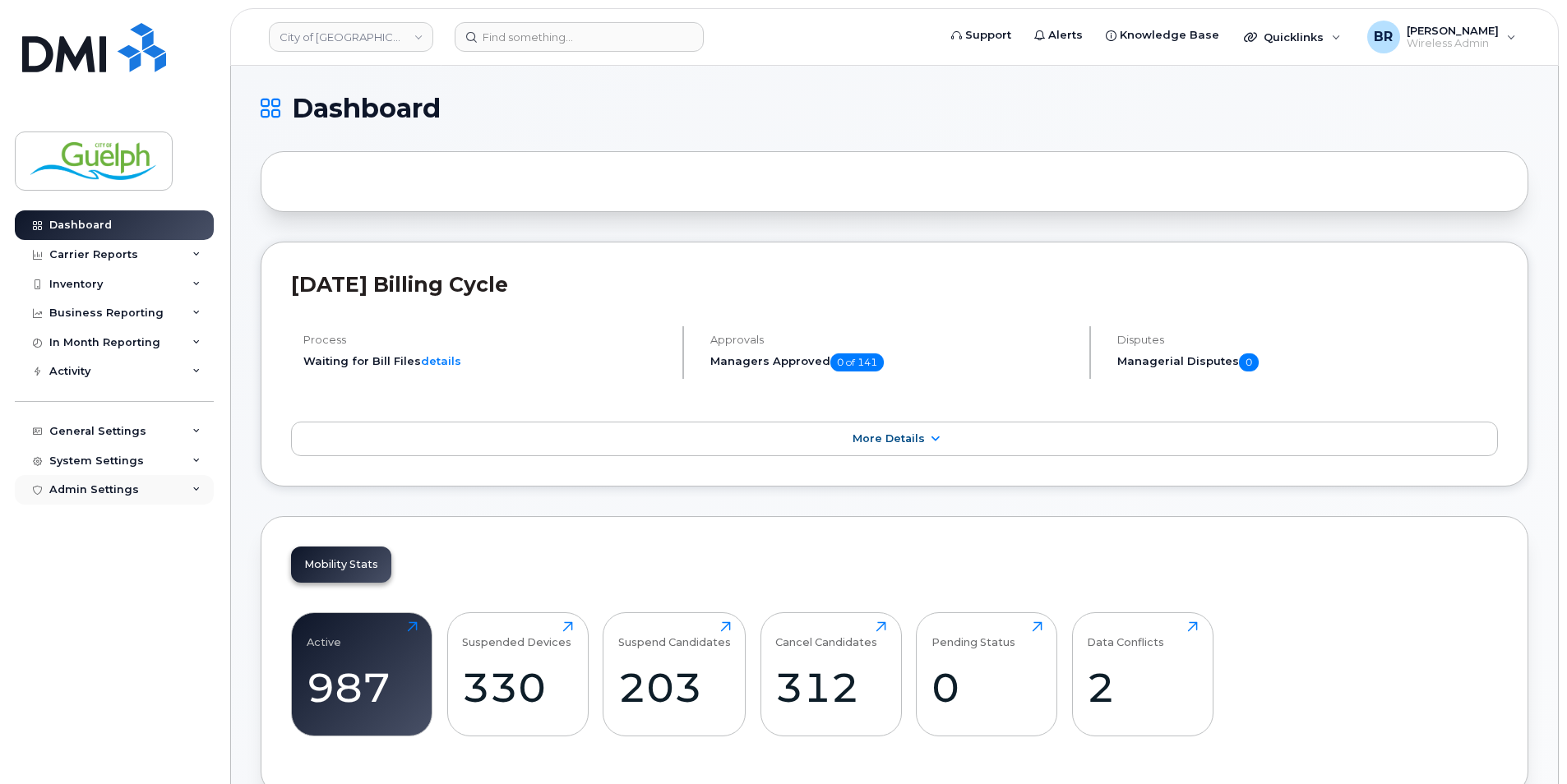
click at [95, 480] on div "Admin Settings" at bounding box center [114, 490] width 199 height 29
click at [95, 459] on div "System Settings" at bounding box center [96, 461] width 94 height 13
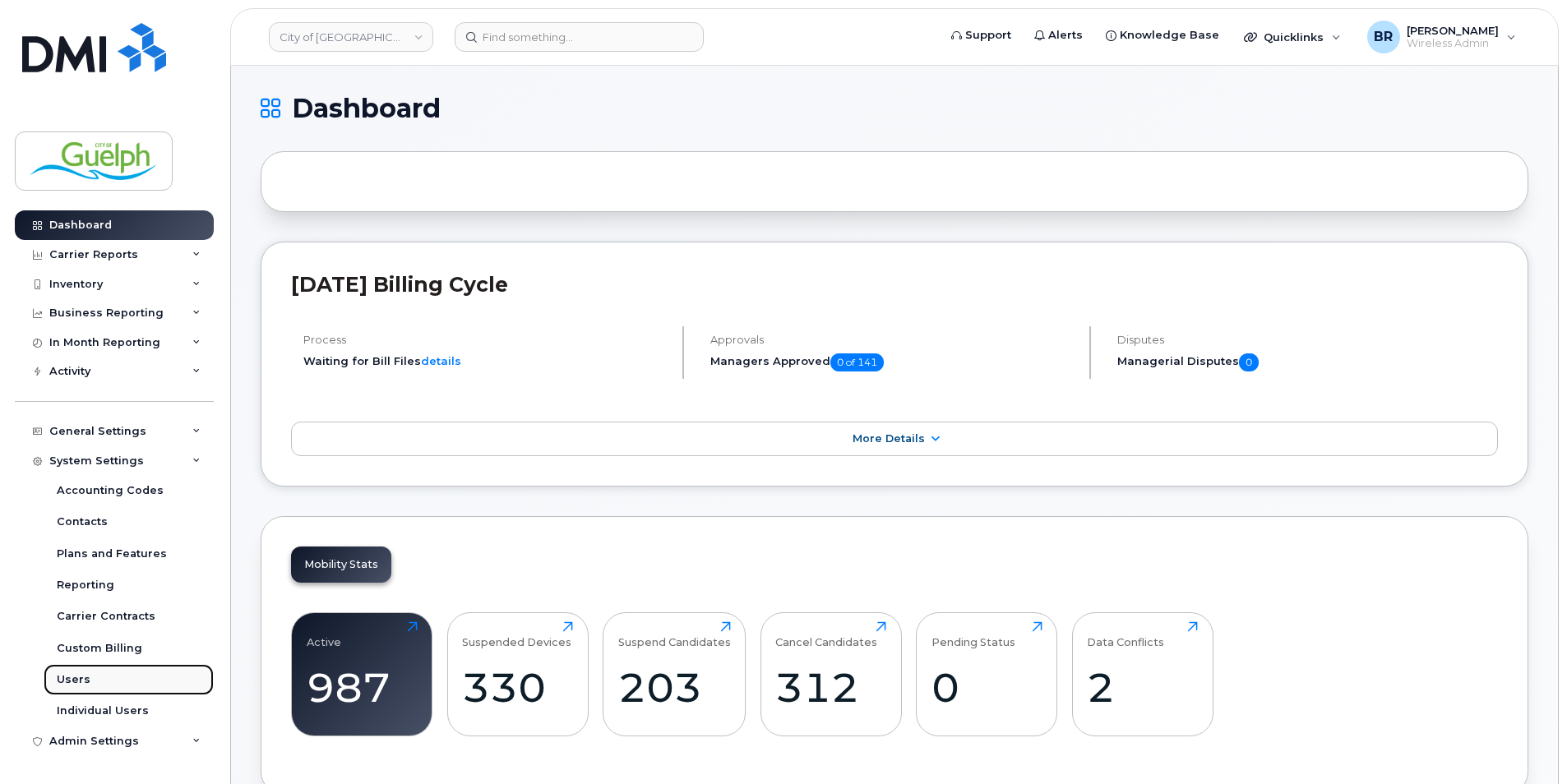
click at [106, 675] on link "Users" at bounding box center [128, 679] width 170 height 31
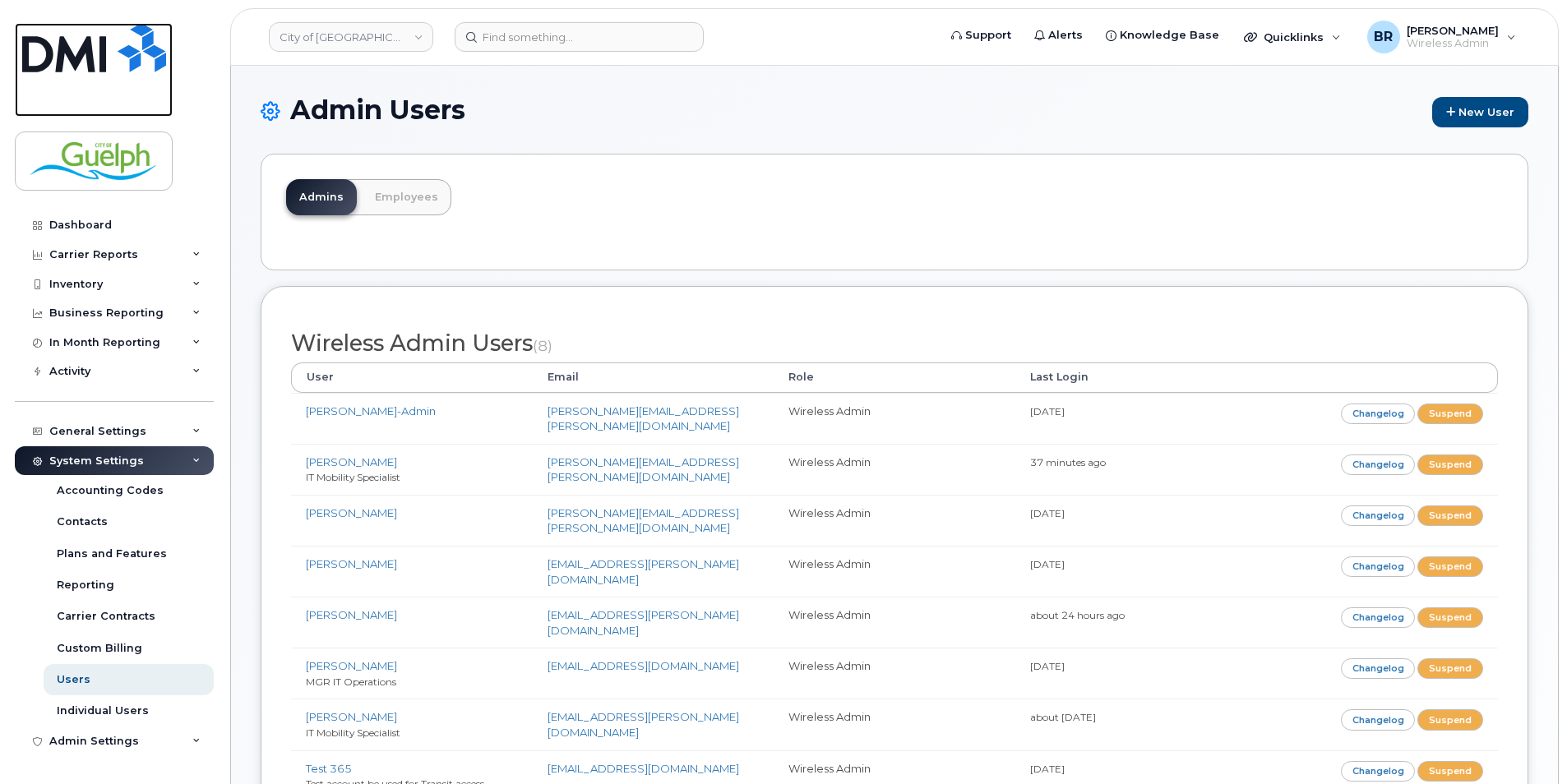
click at [40, 54] on img at bounding box center [94, 48] width 144 height 49
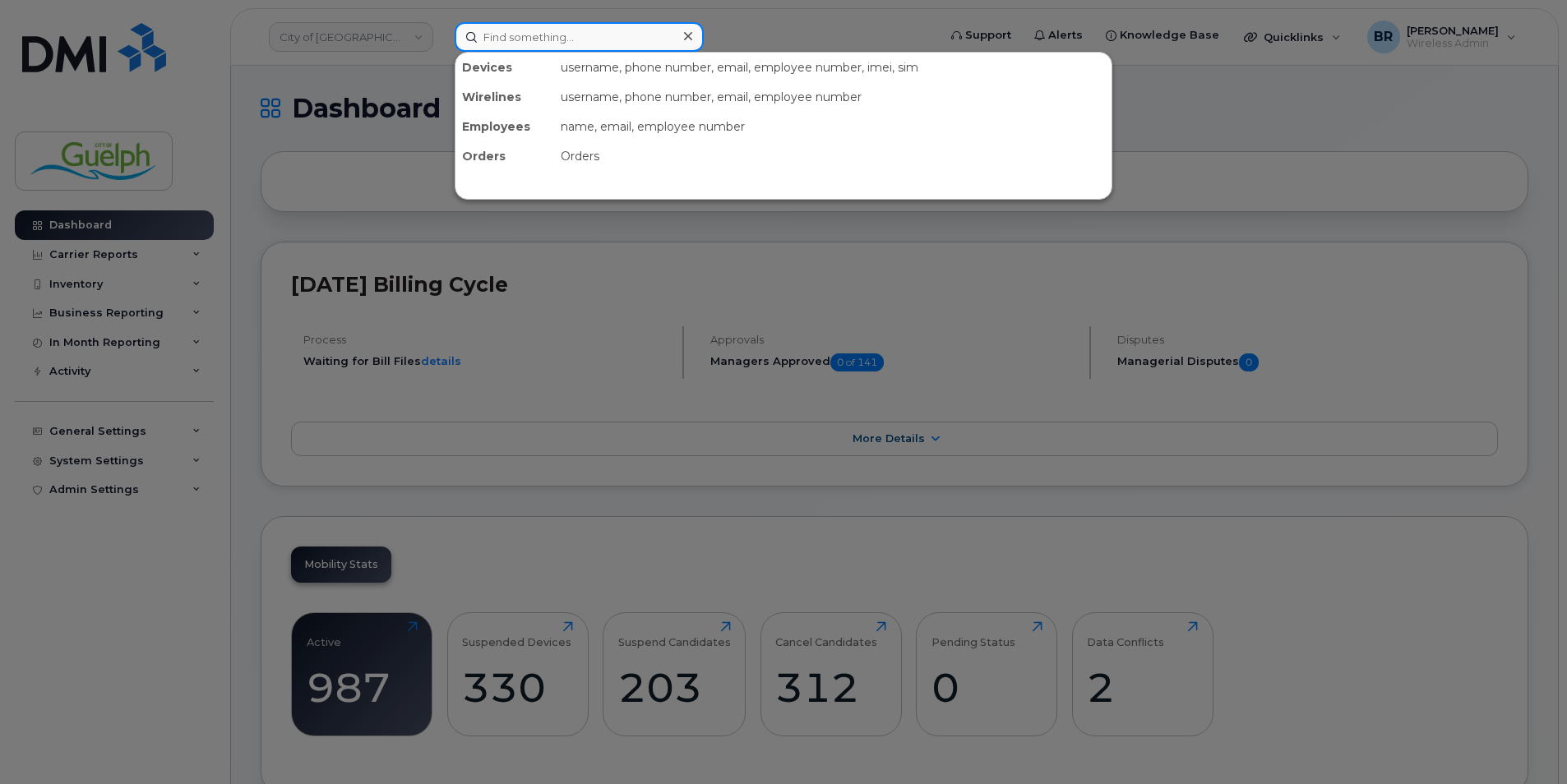
click at [558, 39] on input at bounding box center [579, 37] width 249 height 29
paste input "5198274984"
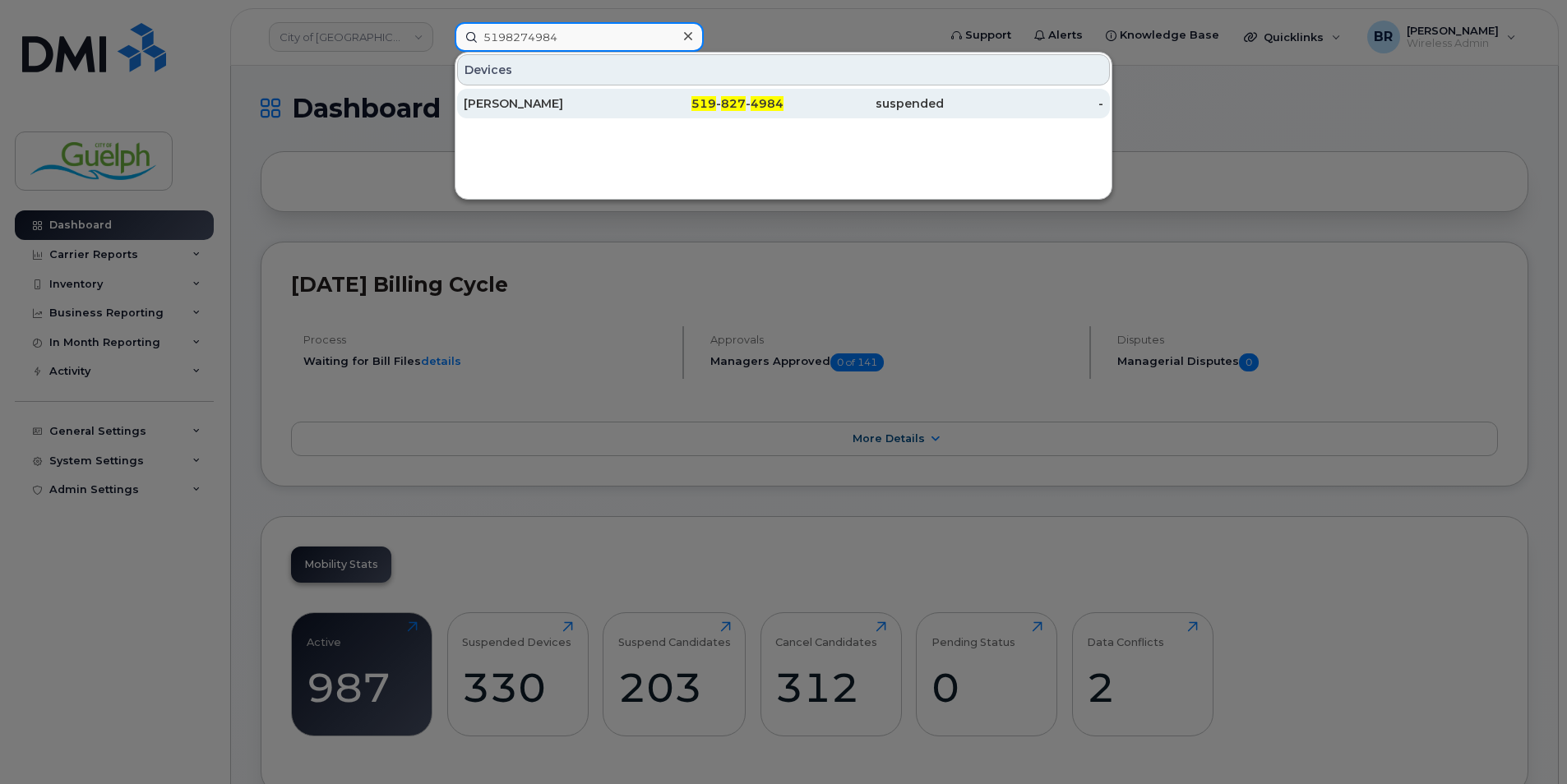
type input "5198274984"
click at [546, 110] on div "[PERSON_NAME]" at bounding box center [543, 103] width 160 height 16
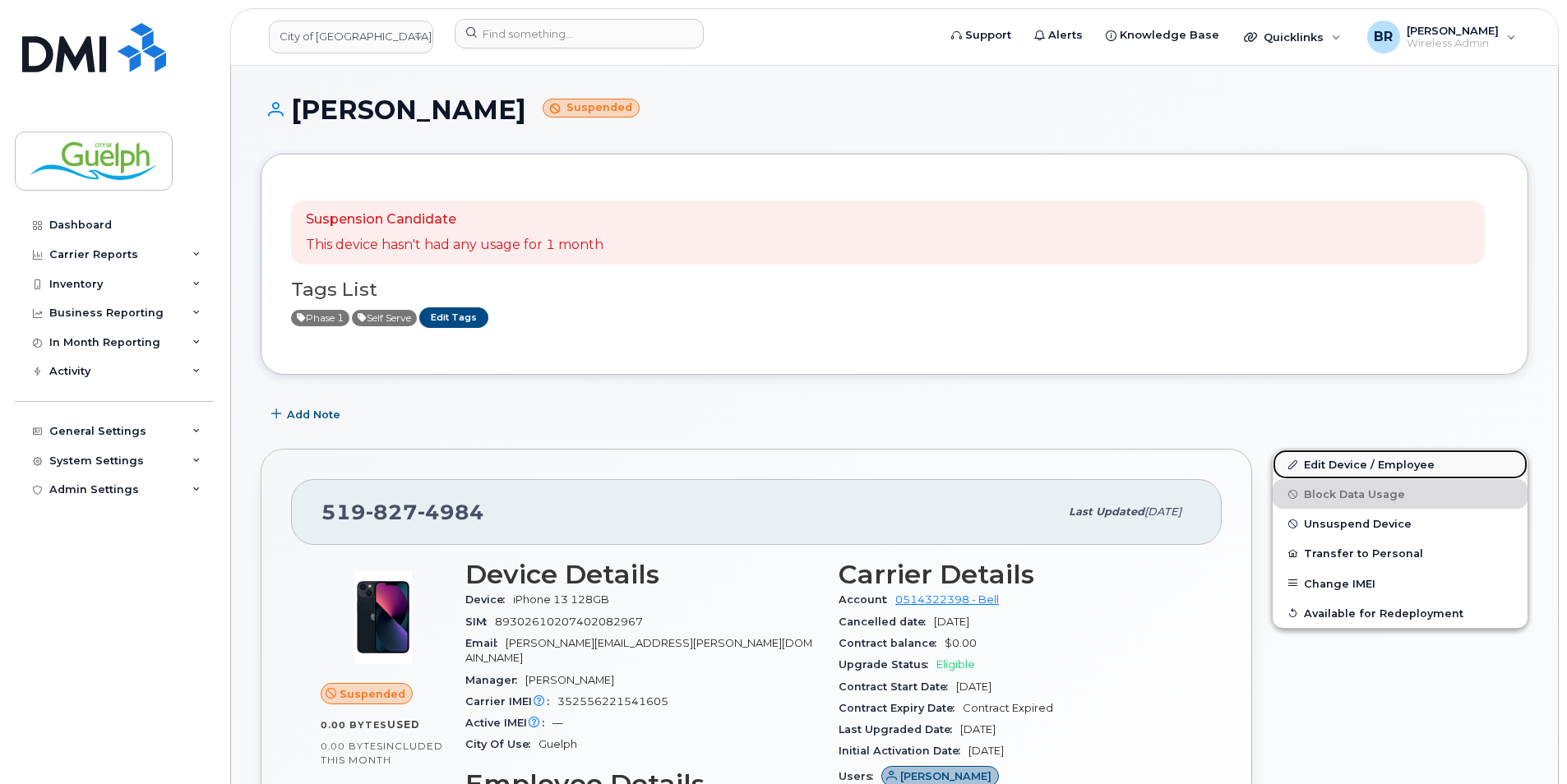
click at [1378, 462] on link "Edit Device / Employee" at bounding box center [1400, 464] width 255 height 29
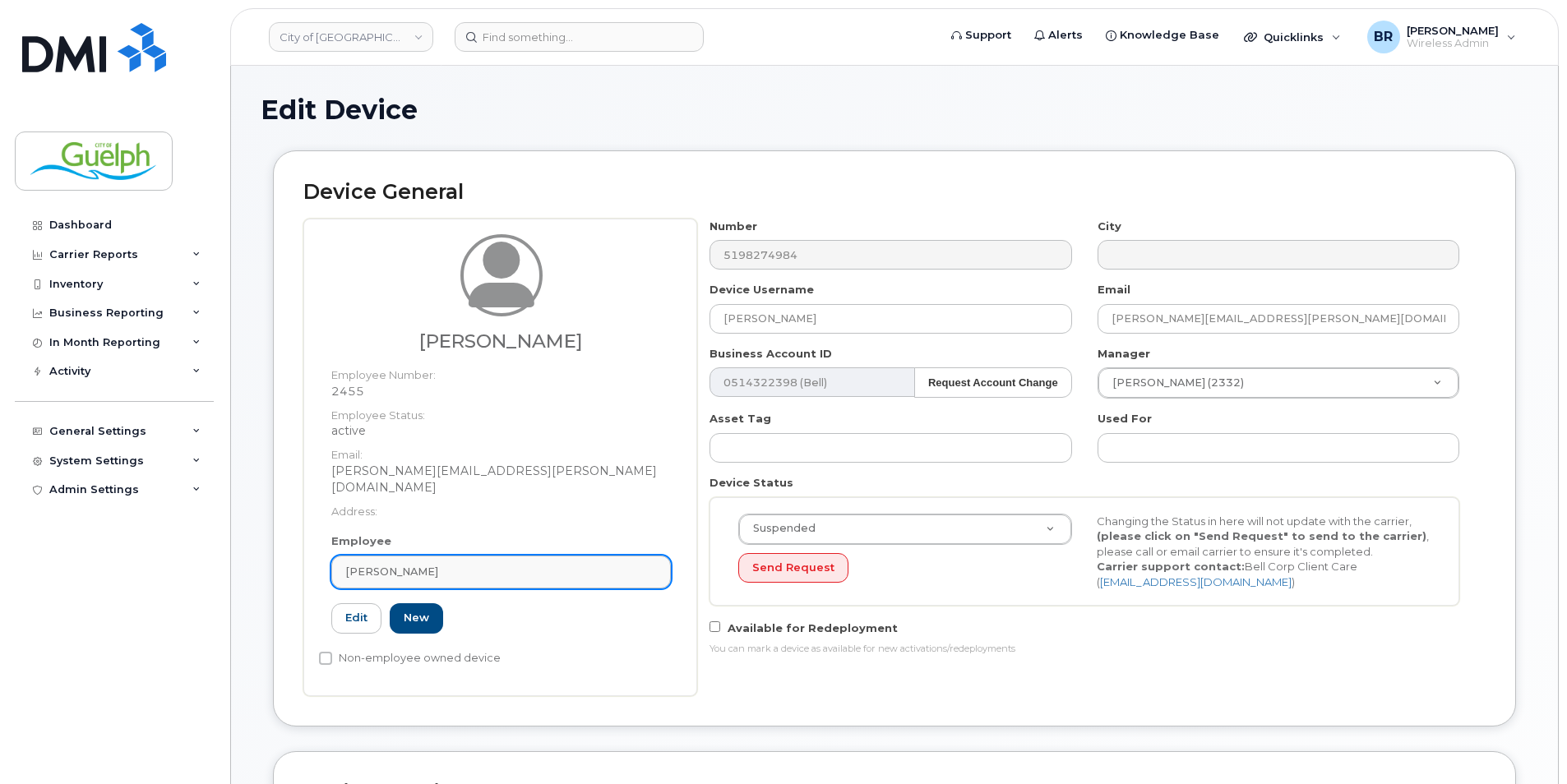
click at [467, 564] on div "[PERSON_NAME]" at bounding box center [501, 571] width 311 height 16
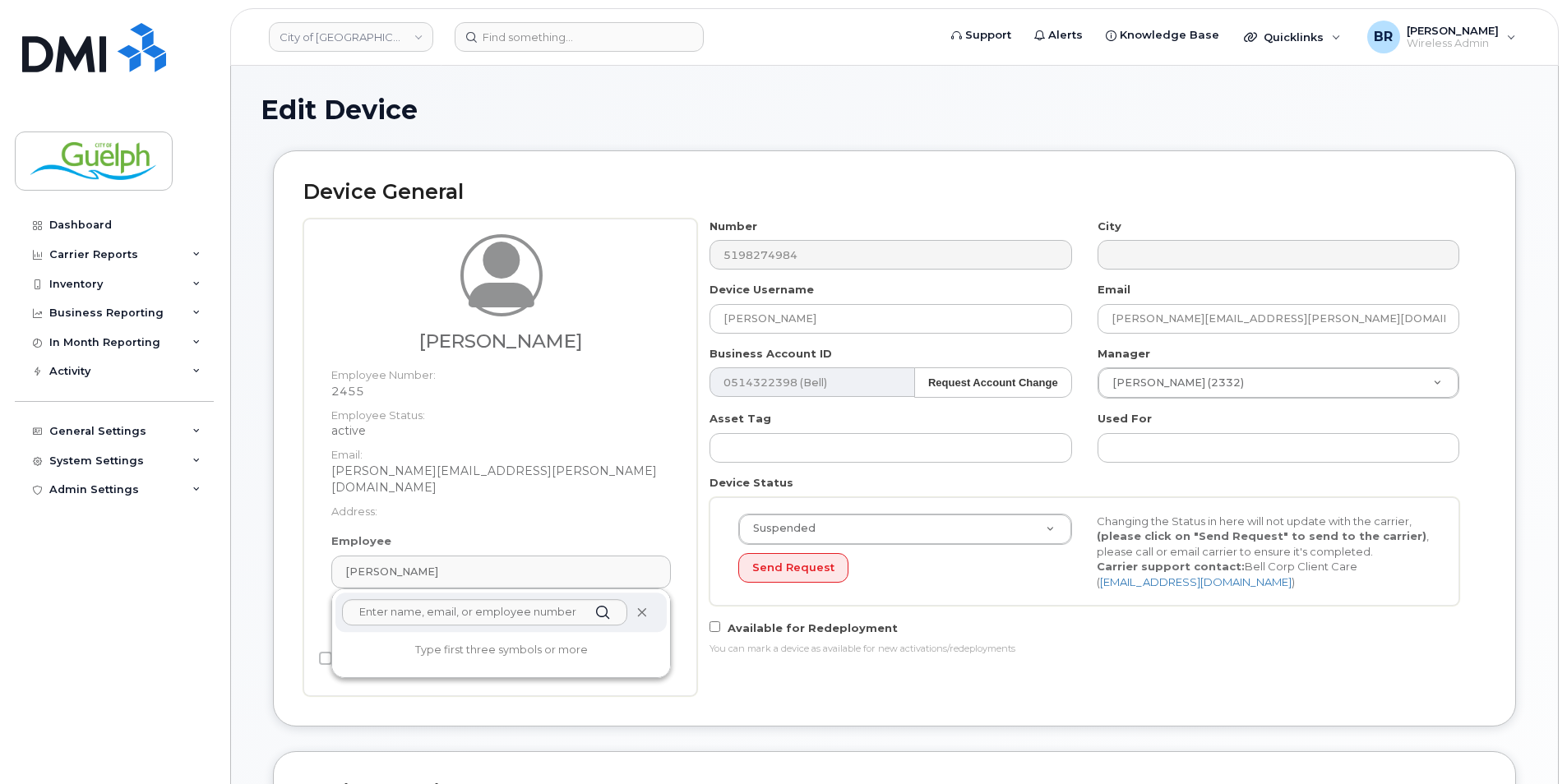
click at [642, 608] on icon at bounding box center [642, 613] width 10 height 10
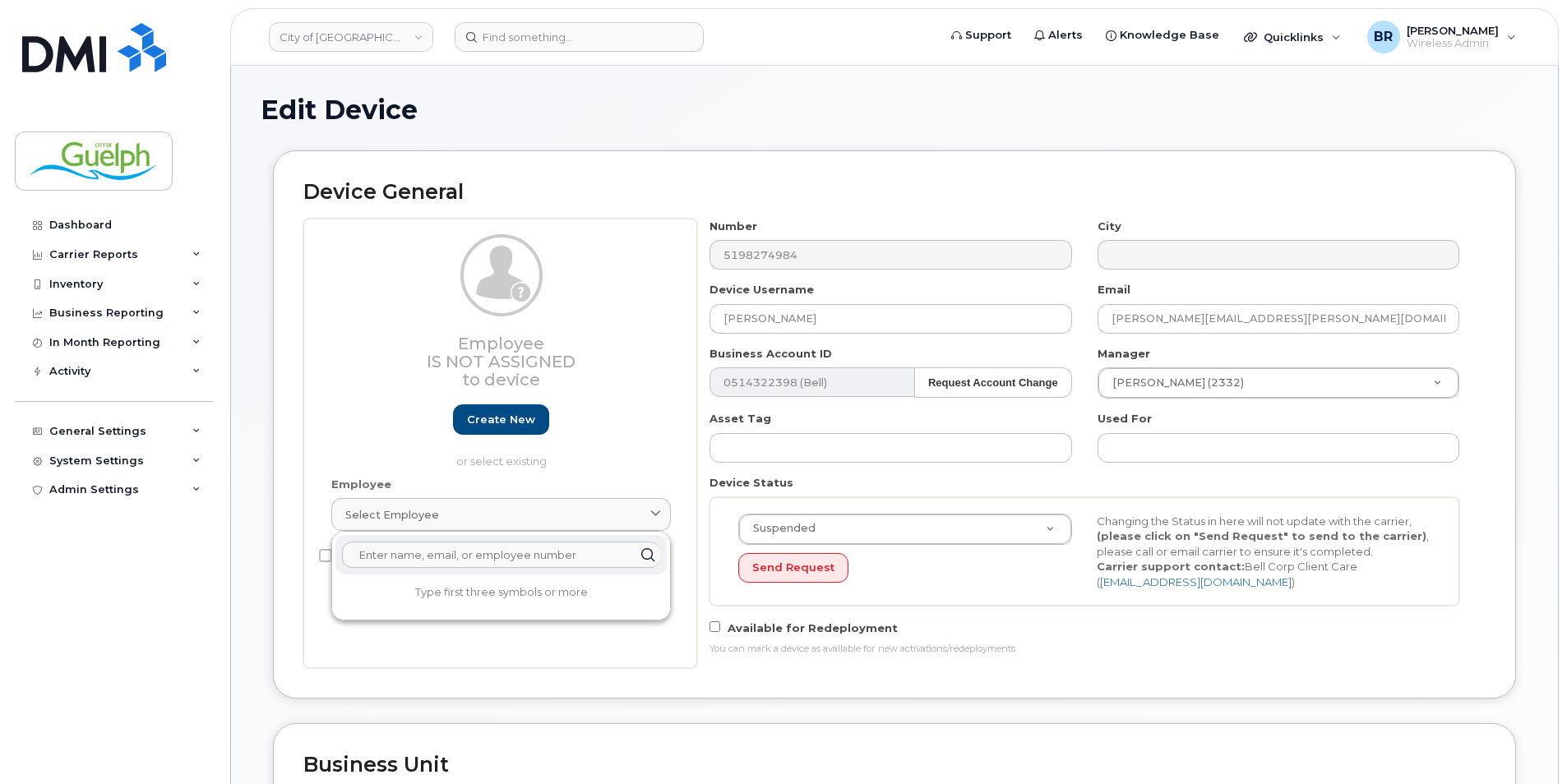
click at [432, 551] on input "text" at bounding box center [502, 555] width 318 height 26
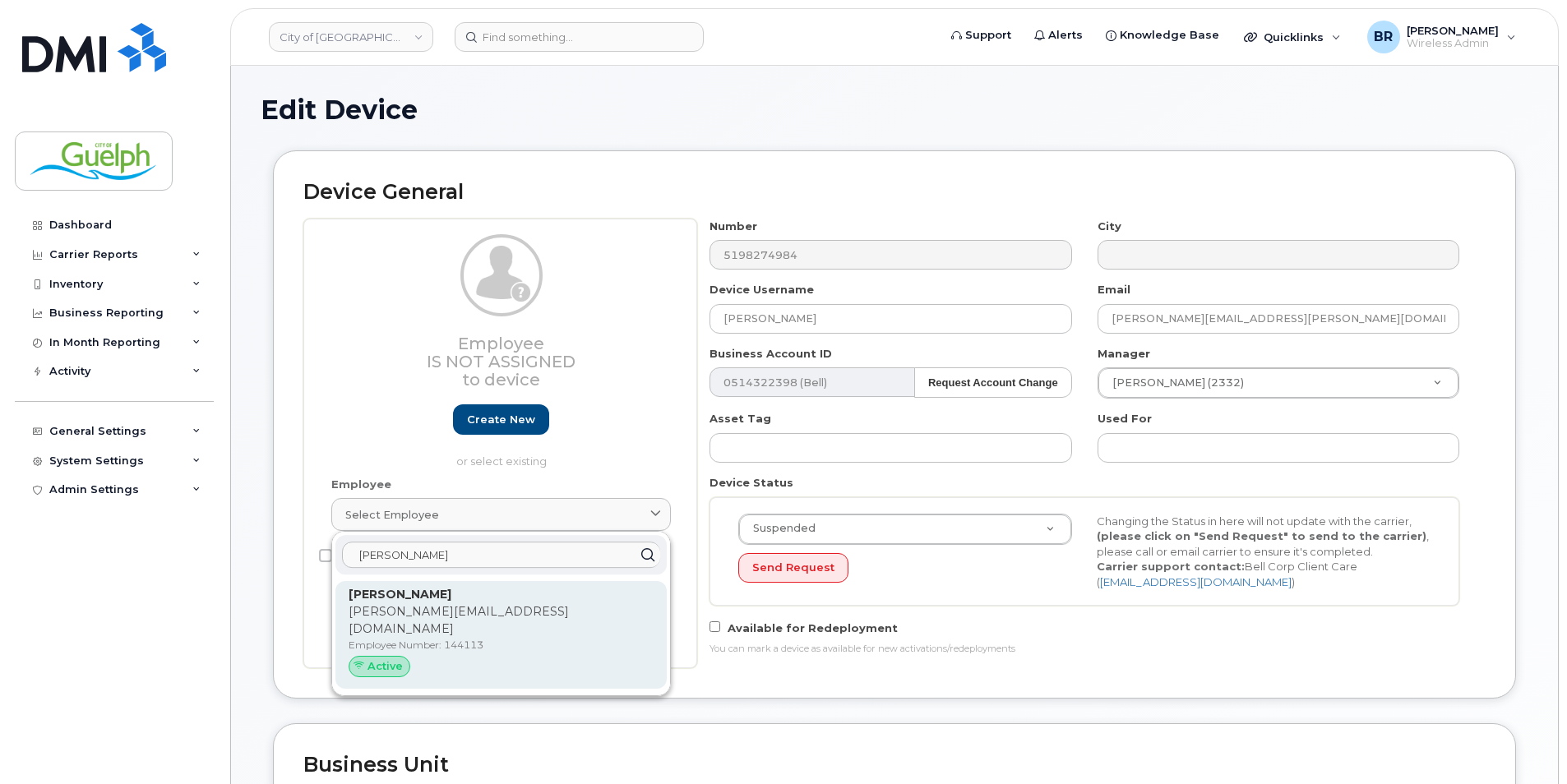
type input "[PERSON_NAME]"
click at [451, 598] on p "[PERSON_NAME]" at bounding box center [501, 595] width 305 height 17
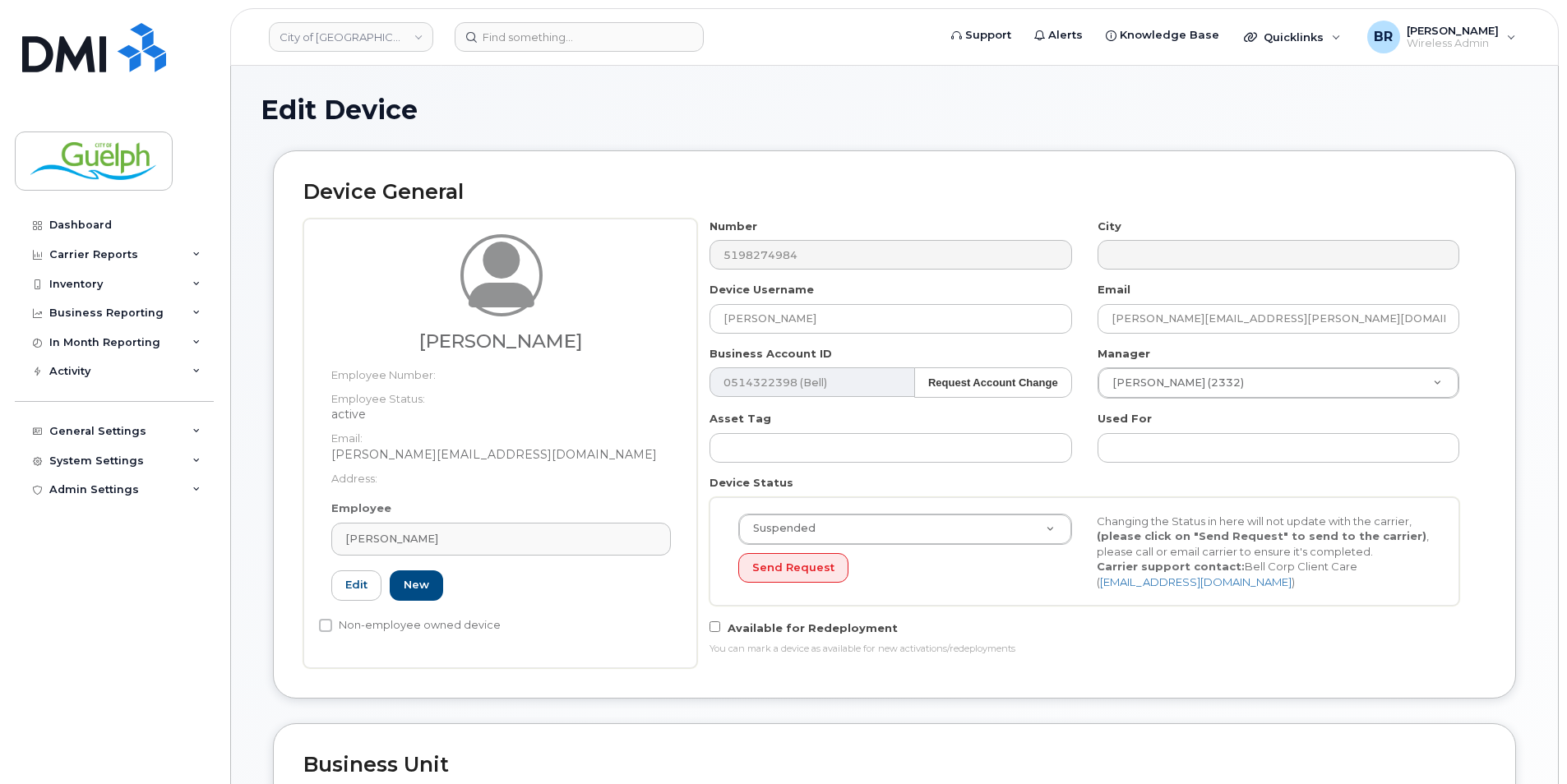
type input "144113"
type input "[PERSON_NAME]"
type input "[PERSON_NAME][EMAIL_ADDRESS][DOMAIN_NAME]"
type input "1702288"
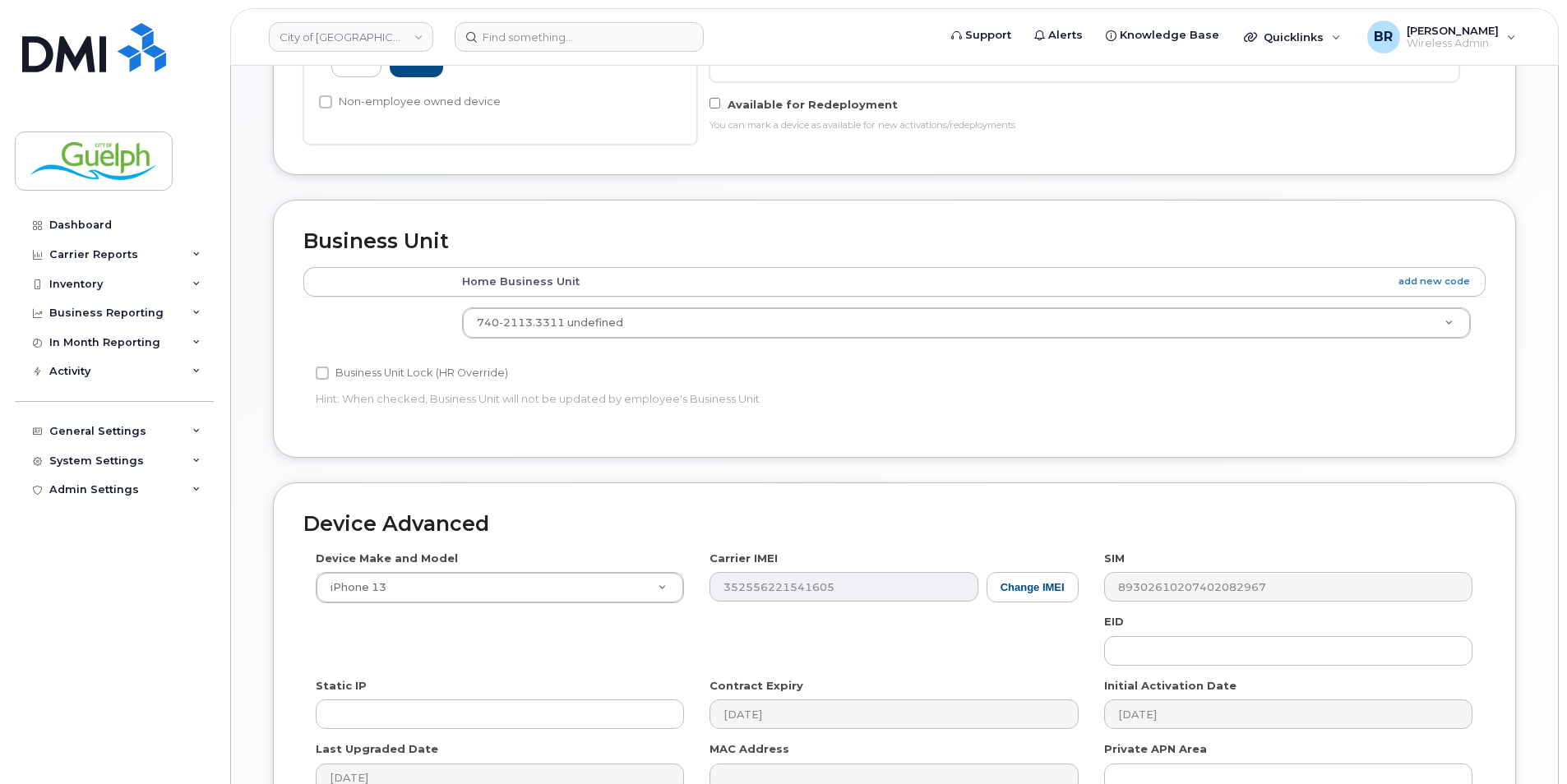
scroll to position [712, 0]
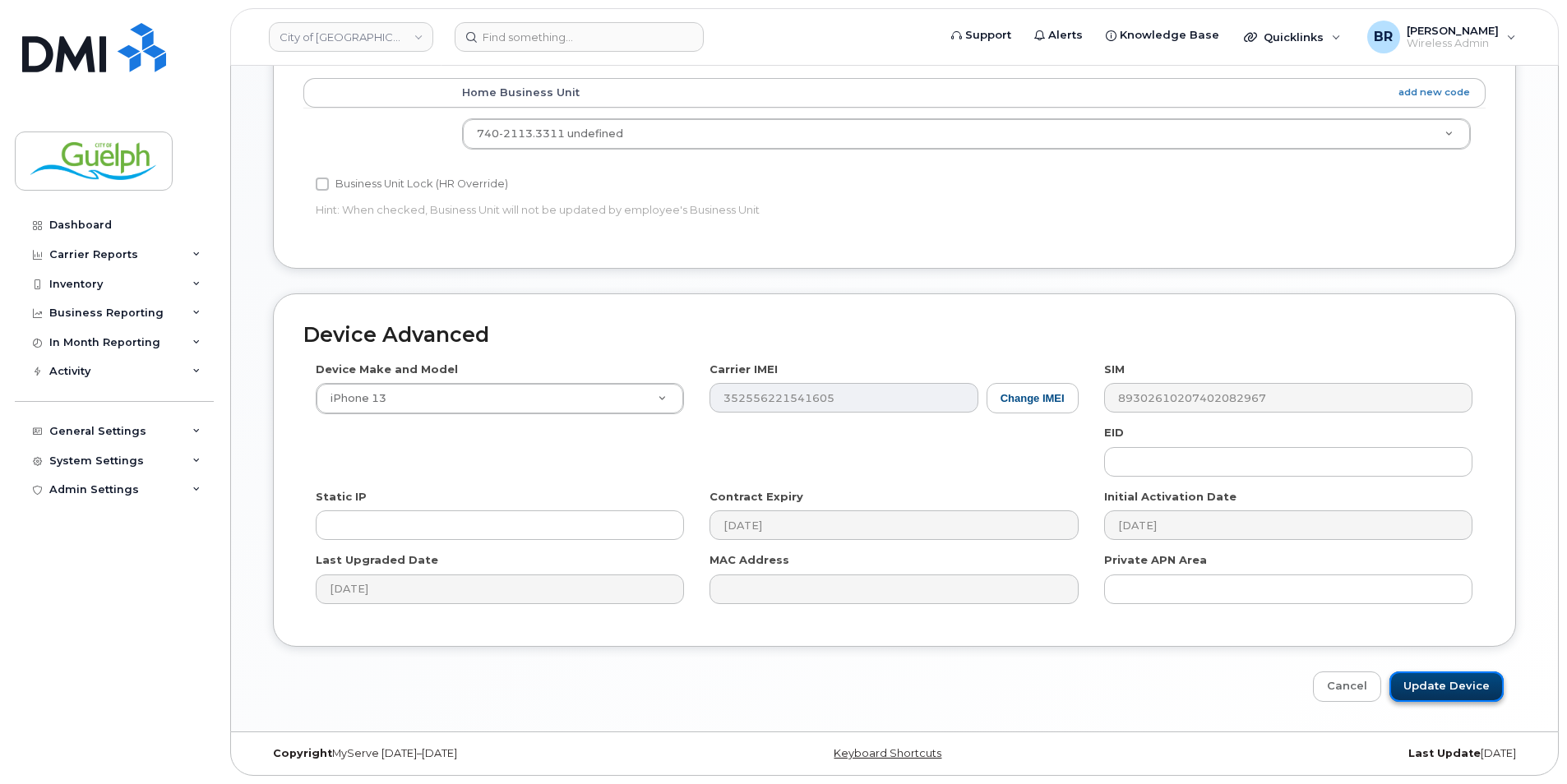
click at [1450, 681] on input "Update Device" at bounding box center [1447, 686] width 114 height 30
type input "Saving..."
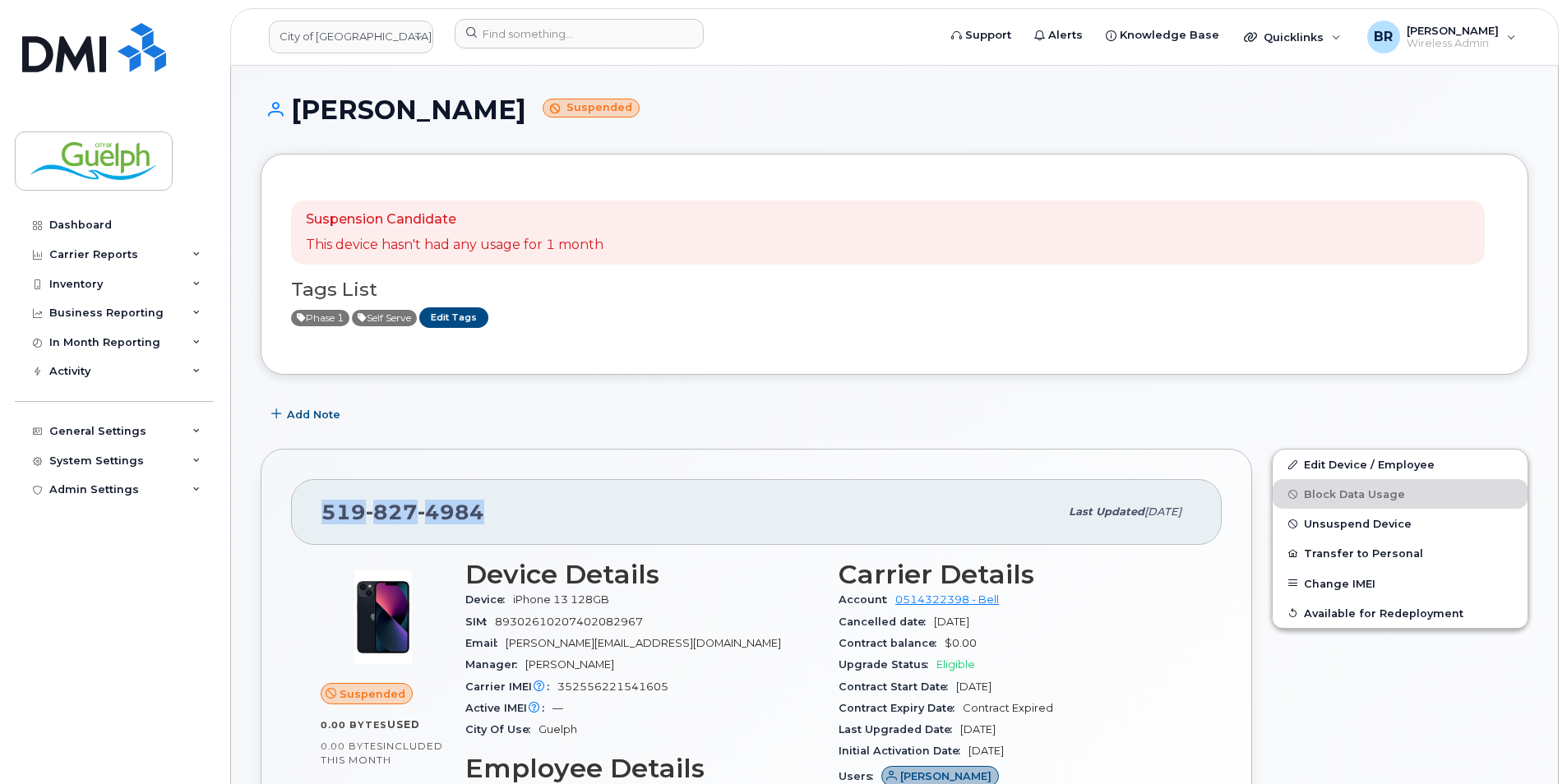
drag, startPoint x: 485, startPoint y: 515, endPoint x: 326, endPoint y: 522, distance: 159.2
click at [326, 522] on div "519 827 4984" at bounding box center [690, 512] width 738 height 35
copy span "519 827 4984"
click at [129, 39] on img at bounding box center [94, 48] width 144 height 49
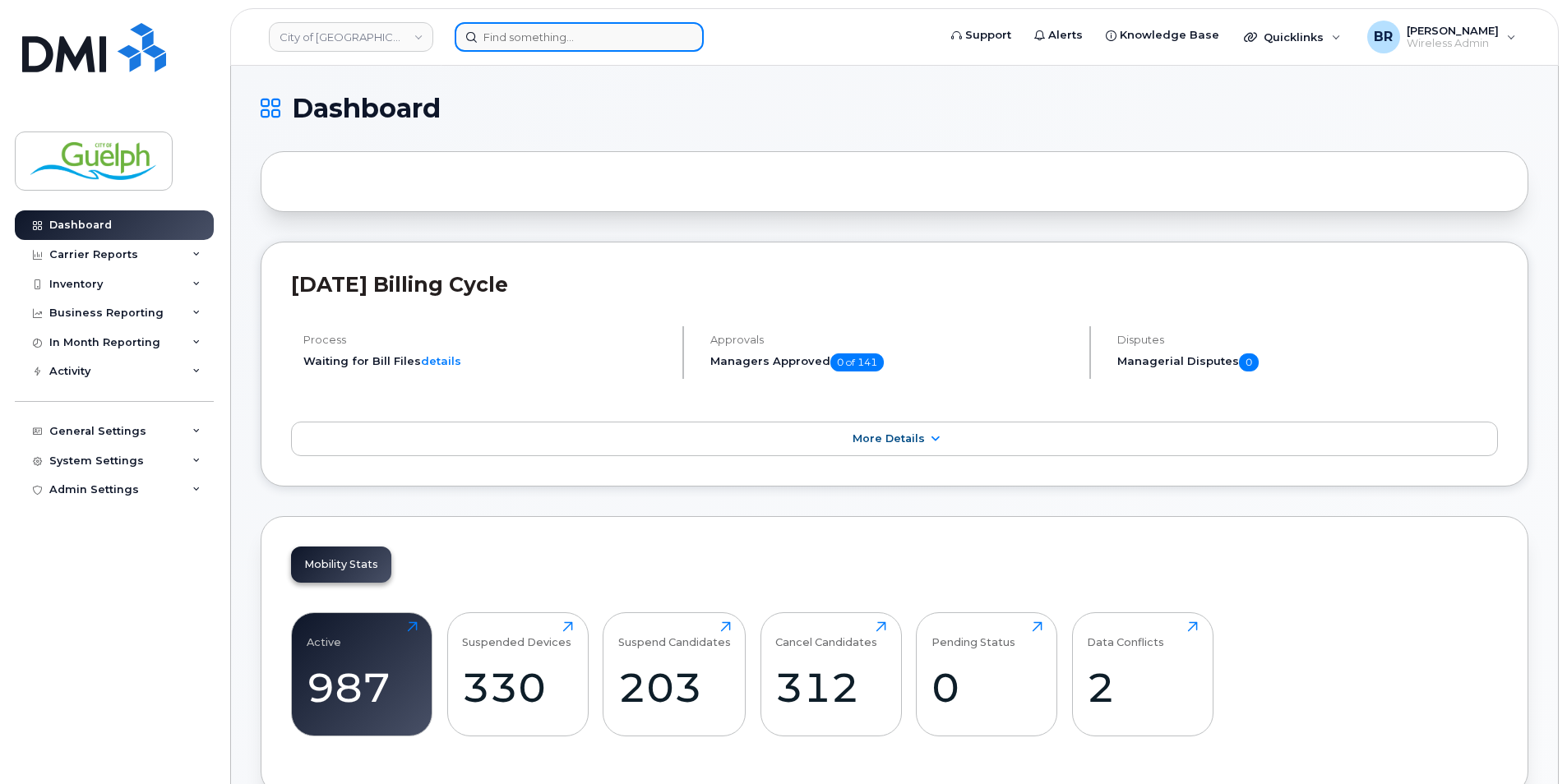
click at [624, 49] on input at bounding box center [579, 37] width 249 height 29
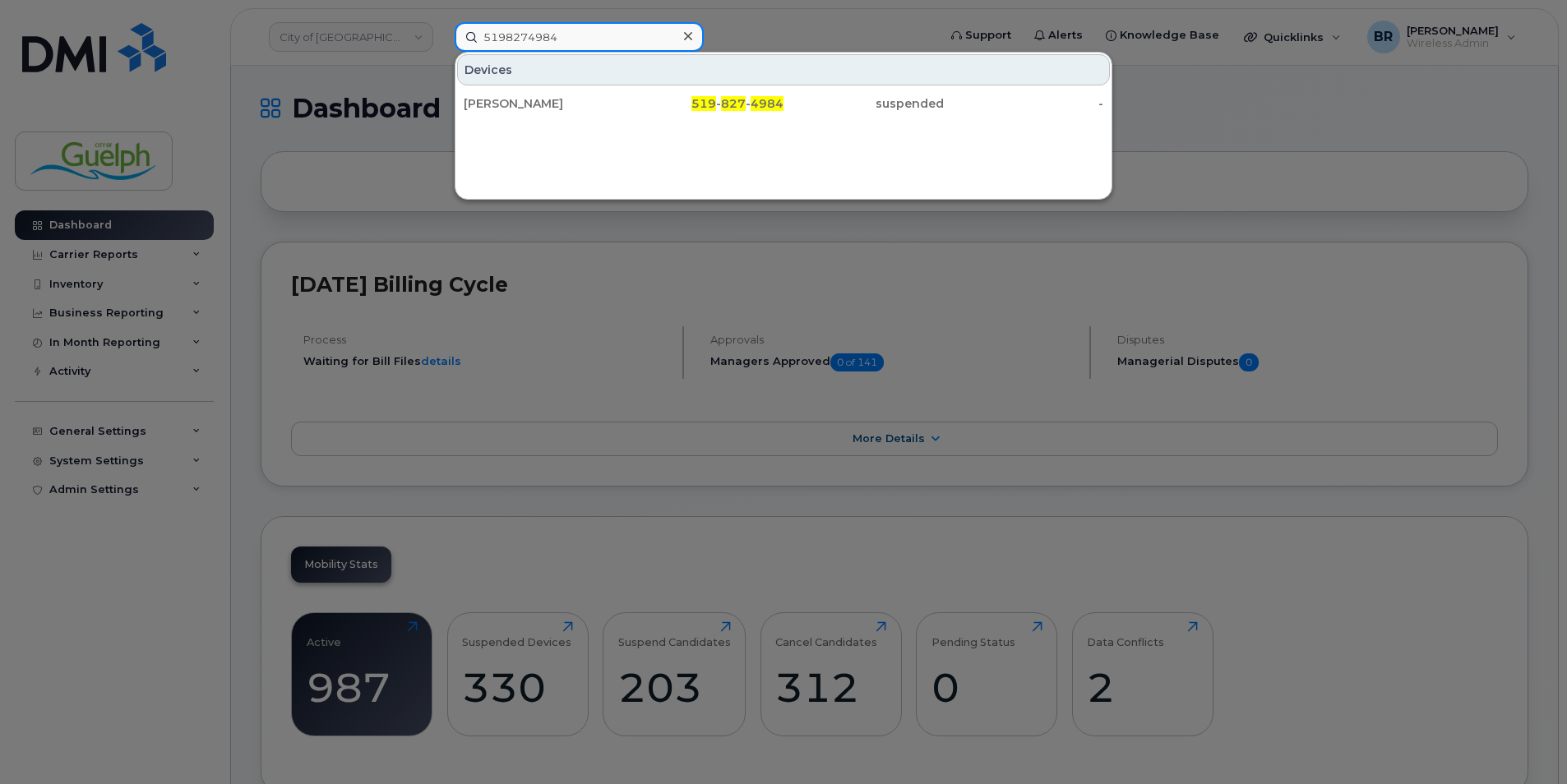
type input "5198274984"
click at [690, 40] on icon at bounding box center [688, 35] width 9 height 13
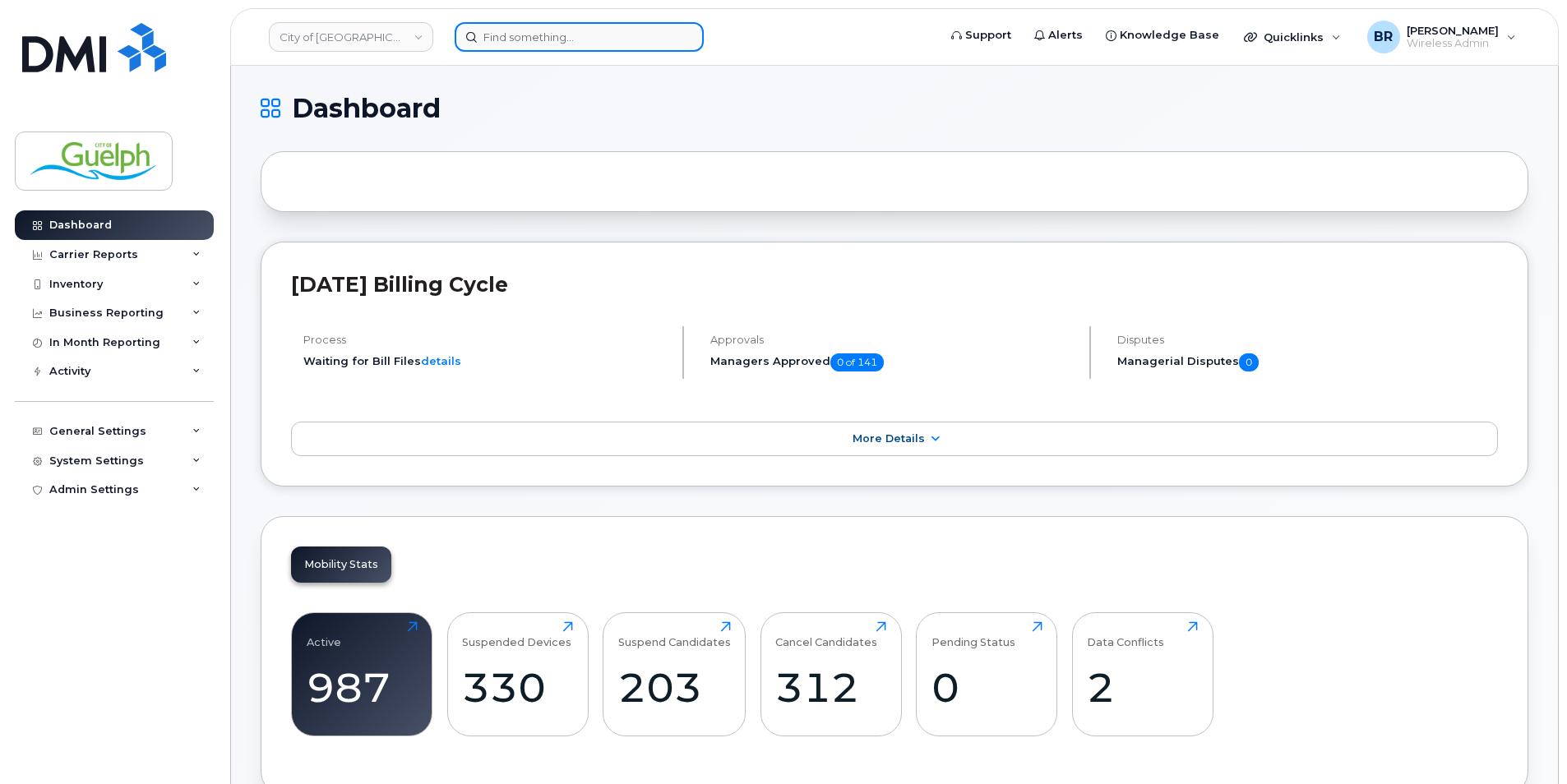
click at [523, 50] on input at bounding box center [579, 37] width 249 height 29
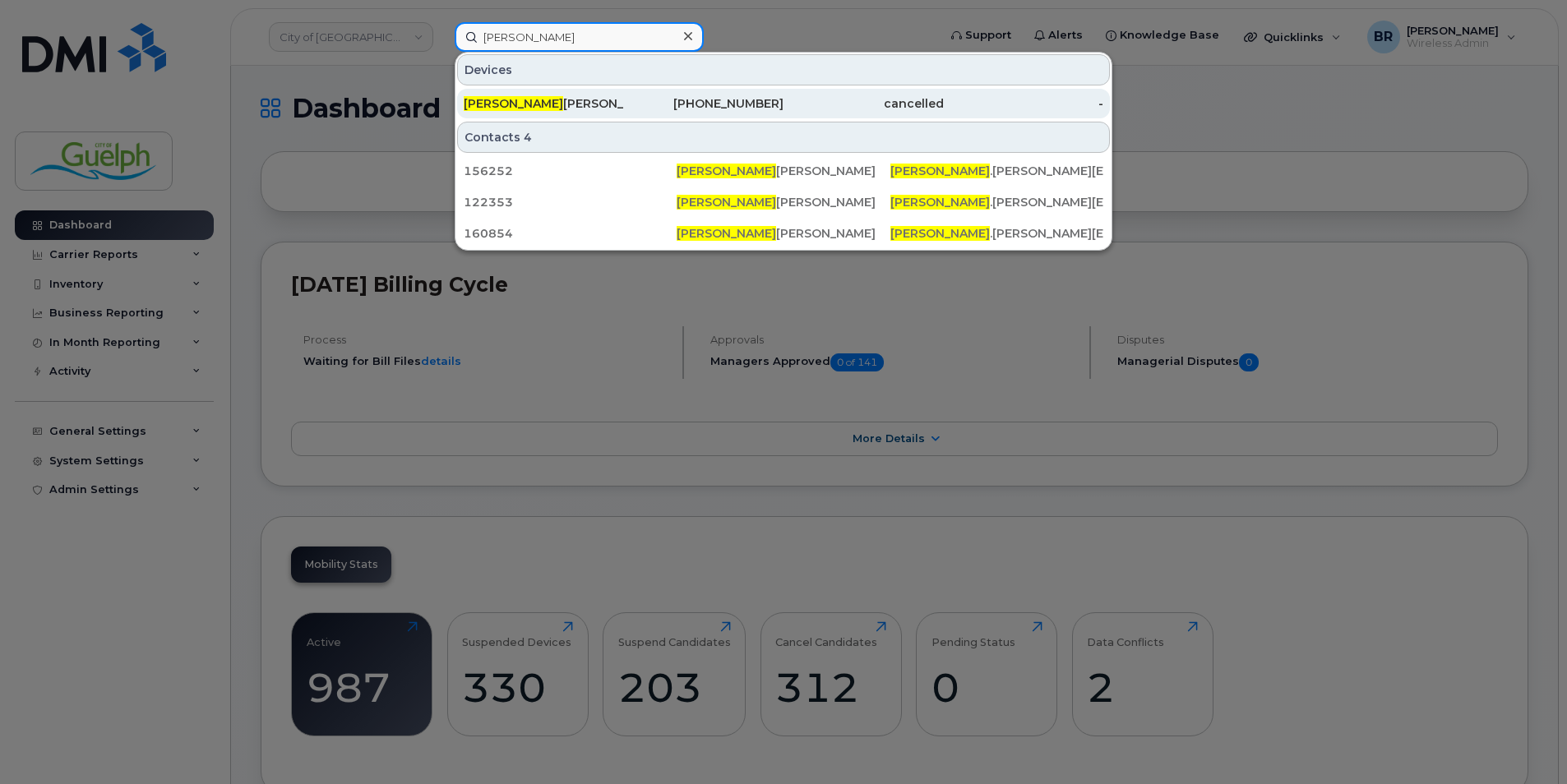
type input "brendan"
click at [541, 100] on div "Brendan Raftis" at bounding box center [543, 103] width 160 height 16
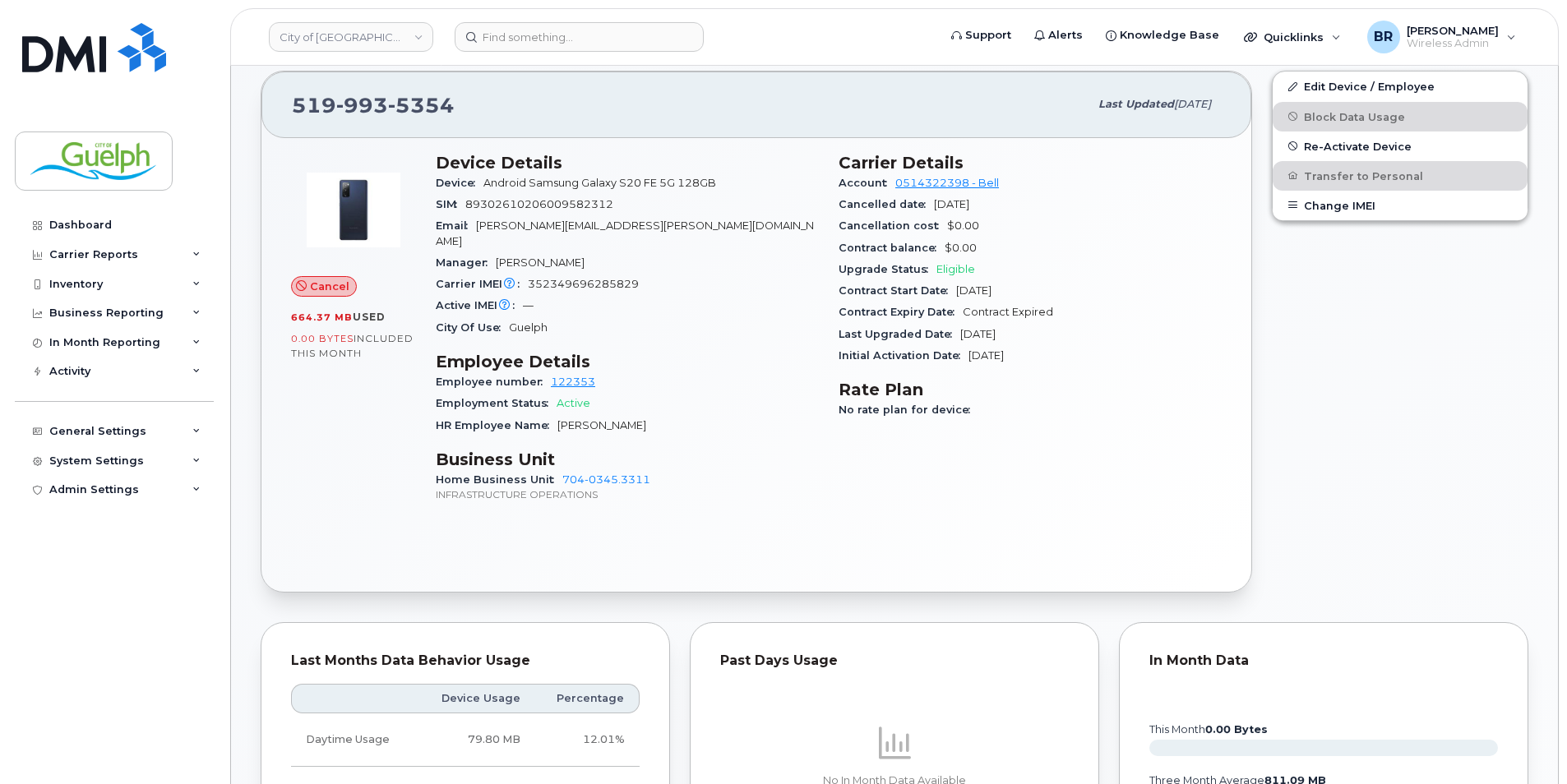
scroll to position [246, 0]
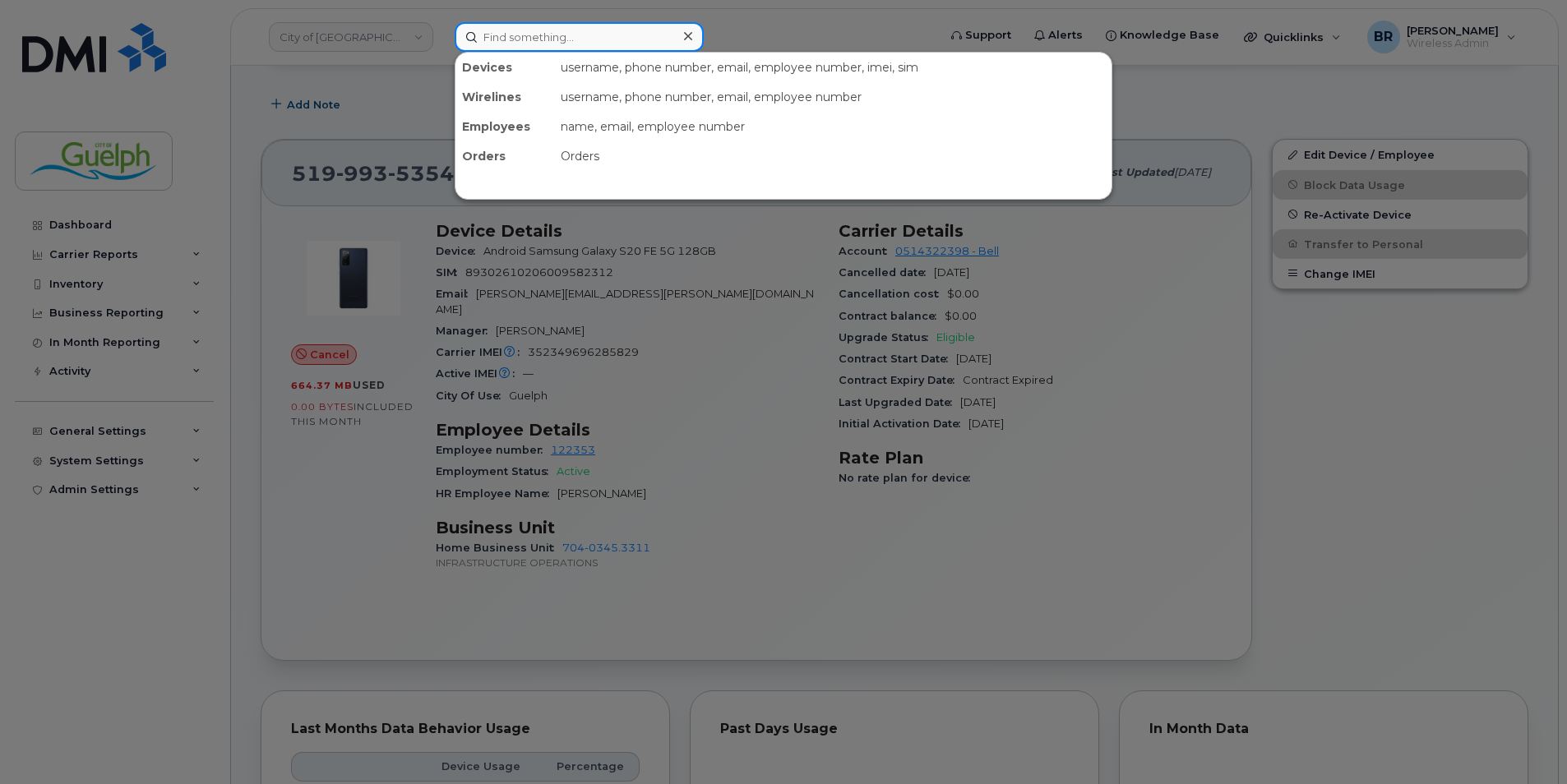
click at [594, 31] on input at bounding box center [579, 37] width 249 height 29
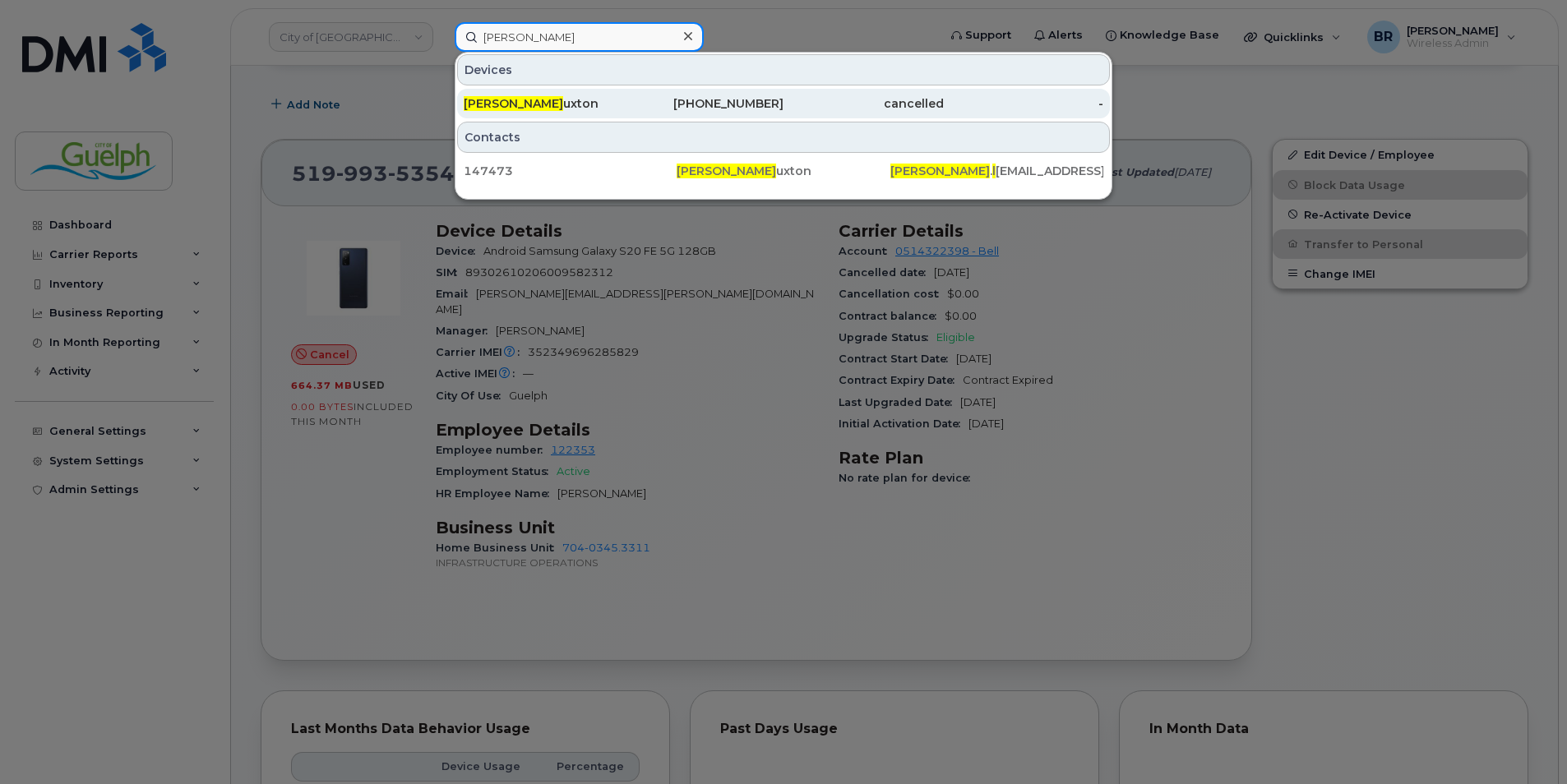
type input "[PERSON_NAME]"
click at [544, 109] on div "[PERSON_NAME]" at bounding box center [543, 103] width 160 height 16
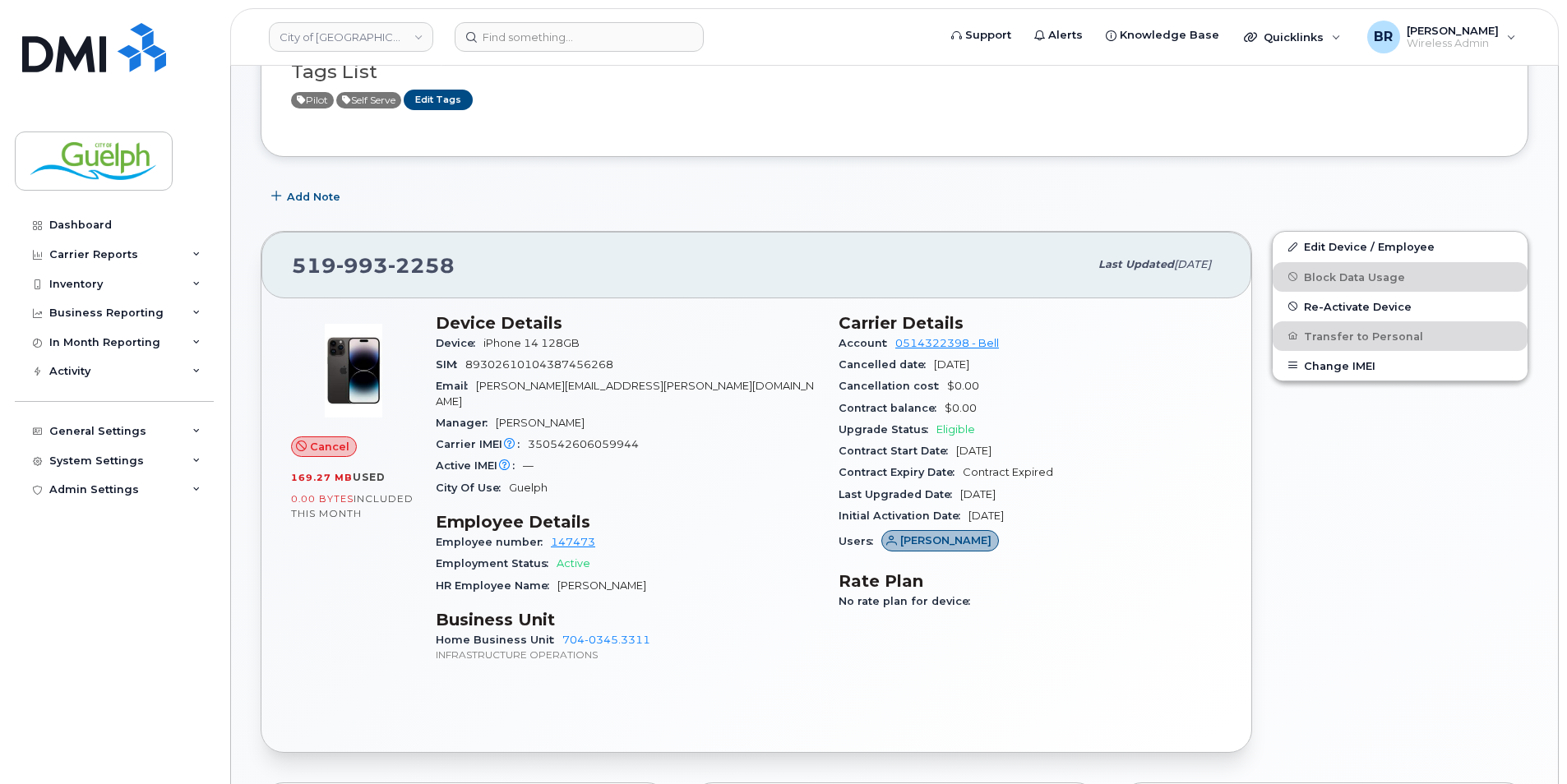
scroll to position [164, 0]
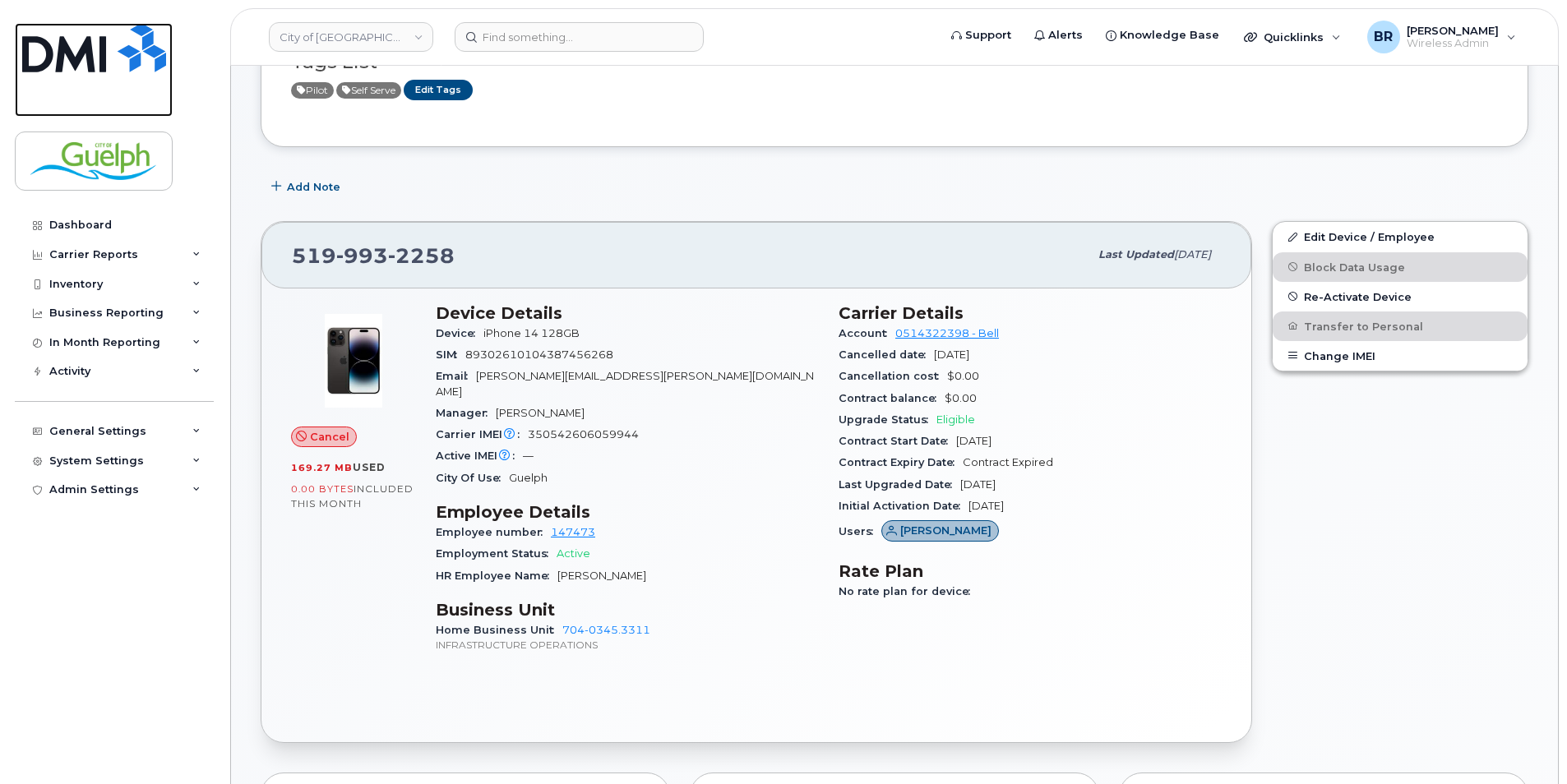
click at [98, 33] on img at bounding box center [94, 48] width 144 height 49
